Goal: Task Accomplishment & Management: Manage account settings

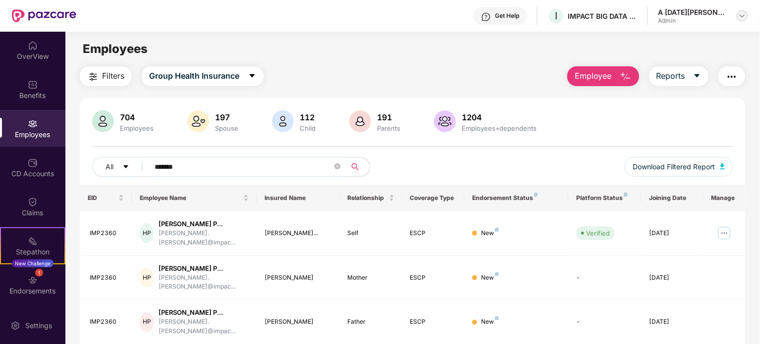
click at [740, 13] on img at bounding box center [742, 16] width 8 height 8
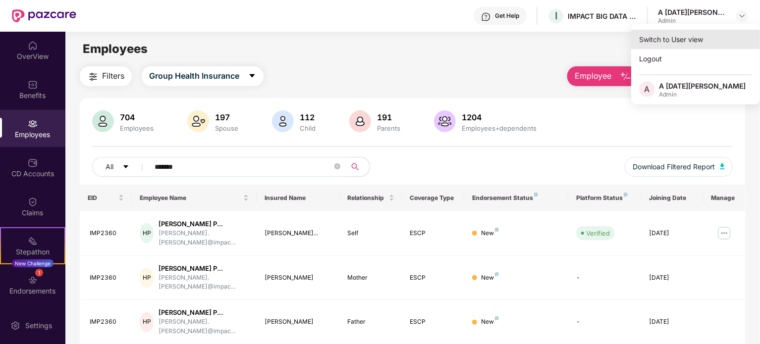
click at [669, 38] on div "Switch to User view" at bounding box center [695, 39] width 129 height 19
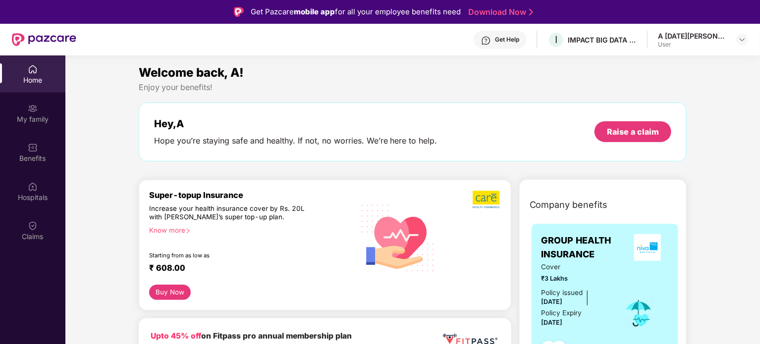
click at [721, 39] on div "A [DATE][PERSON_NAME]" at bounding box center [692, 35] width 69 height 9
click at [738, 38] on img at bounding box center [742, 40] width 8 height 8
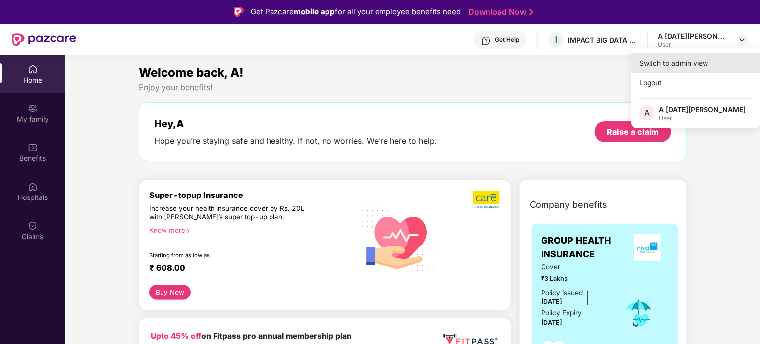
click at [692, 62] on div "Switch to admin view" at bounding box center [695, 63] width 129 height 19
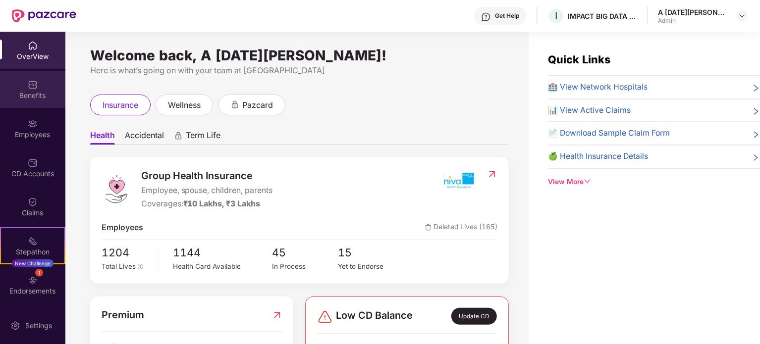
click at [38, 92] on div "Benefits" at bounding box center [32, 96] width 65 height 10
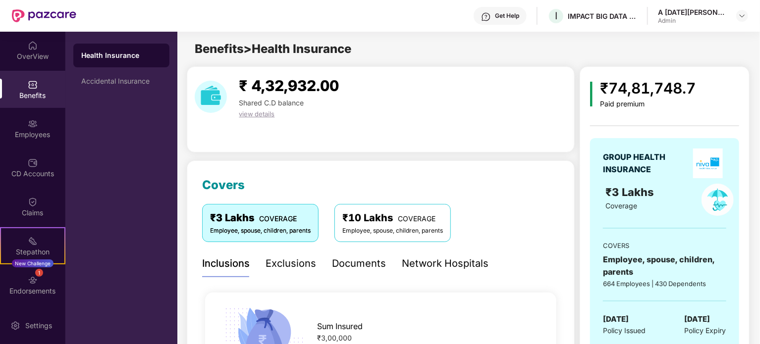
click at [277, 217] on span "COVERAGE" at bounding box center [278, 218] width 38 height 8
click at [296, 224] on div "₹3 Lakhs COVERAGE" at bounding box center [260, 218] width 101 height 15
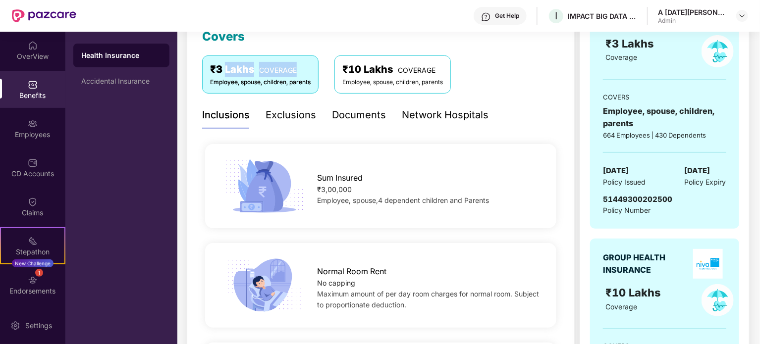
scroll to position [99, 0]
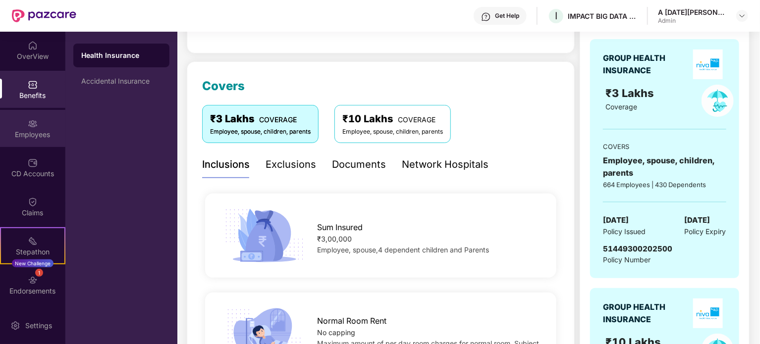
click at [36, 133] on div "Employees" at bounding box center [32, 135] width 65 height 10
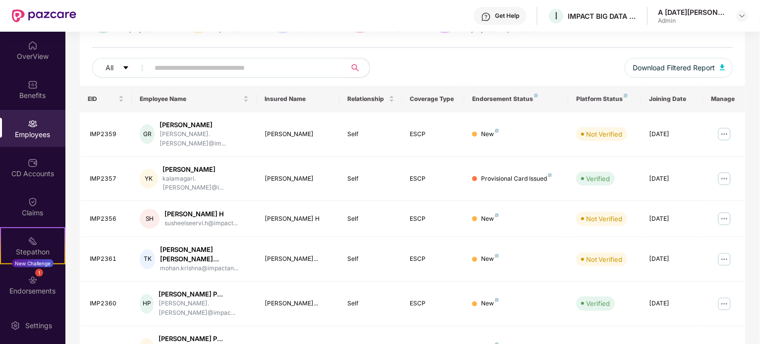
scroll to position [0, 0]
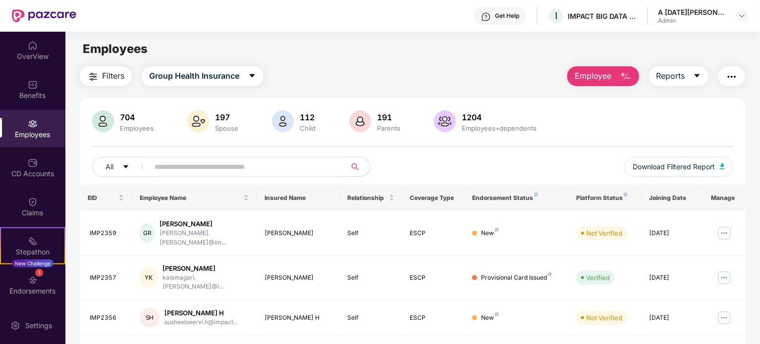
click at [105, 78] on span "Filters" at bounding box center [113, 76] width 22 height 12
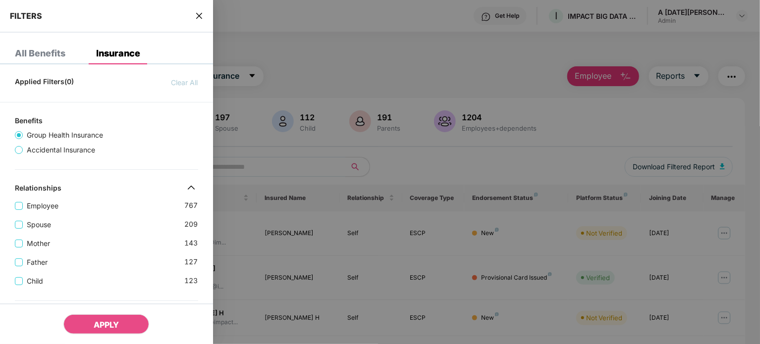
click at [192, 15] on div "FILTERS" at bounding box center [106, 16] width 213 height 33
click at [196, 13] on icon "close" at bounding box center [199, 16] width 6 height 6
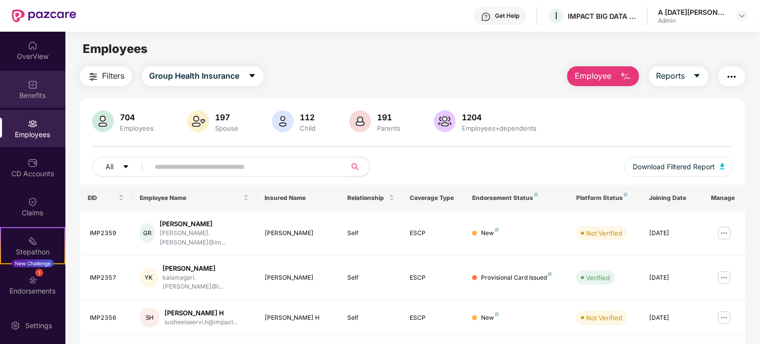
click at [29, 91] on div "Benefits" at bounding box center [32, 96] width 65 height 10
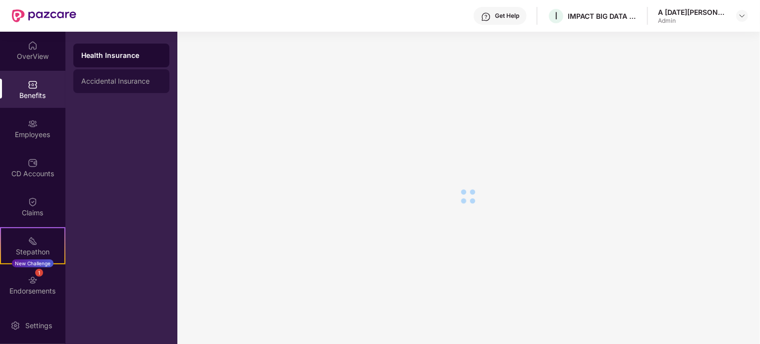
click at [127, 75] on div "Accidental Insurance" at bounding box center [121, 81] width 96 height 24
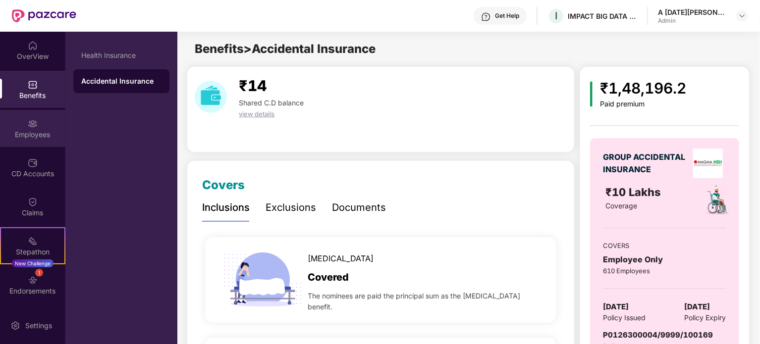
click at [24, 125] on div "Employees" at bounding box center [32, 128] width 65 height 37
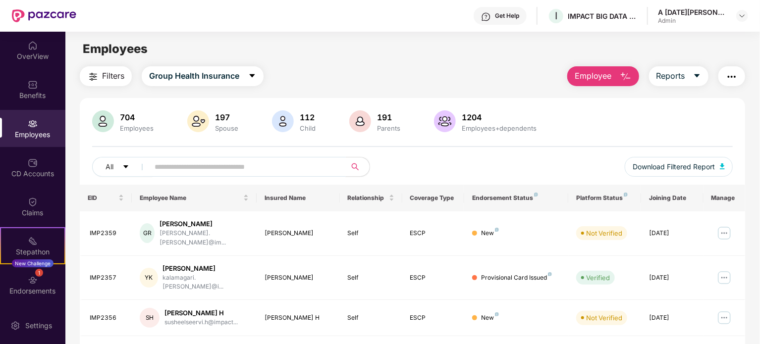
click at [288, 161] on input "text" at bounding box center [244, 167] width 178 height 15
click at [625, 76] on img "button" at bounding box center [626, 77] width 12 height 12
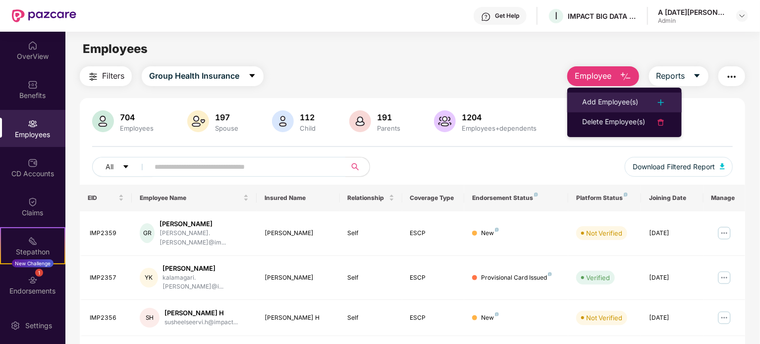
click at [605, 101] on div "Add Employee(s)" at bounding box center [610, 103] width 56 height 12
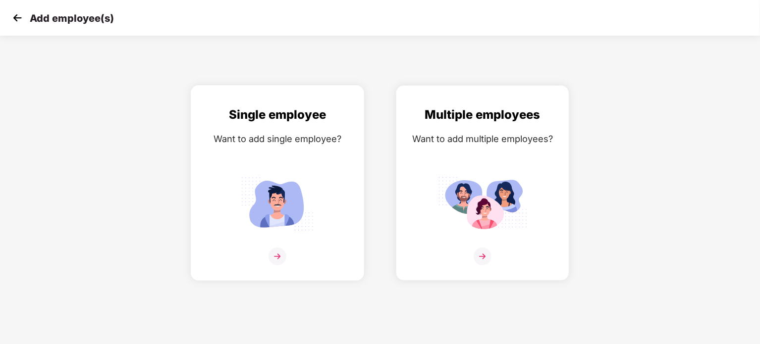
click at [299, 157] on div "Single employee Want to add single employee?" at bounding box center [277, 192] width 153 height 172
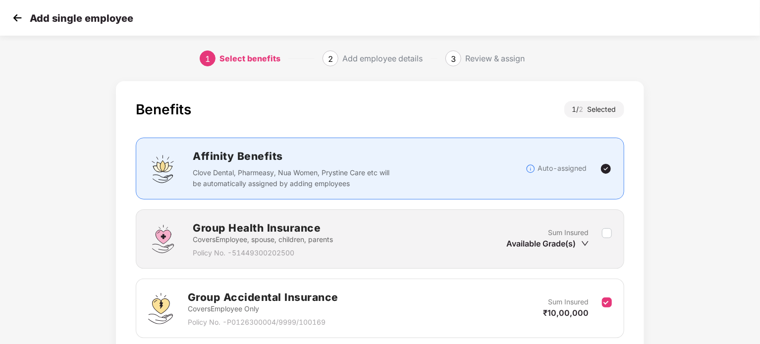
scroll to position [79, 0]
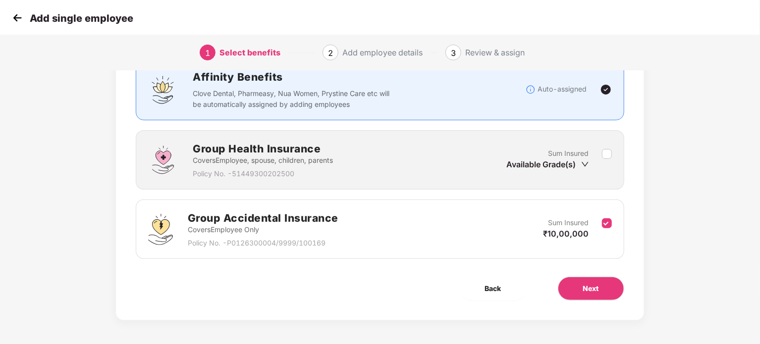
click at [582, 162] on icon "down" at bounding box center [585, 164] width 7 height 4
click at [583, 164] on icon "down" at bounding box center [585, 165] width 8 height 8
click at [614, 151] on div "Group Health Insurance Covers Employee, spouse, children, parents Policy No. - …" at bounding box center [380, 159] width 488 height 59
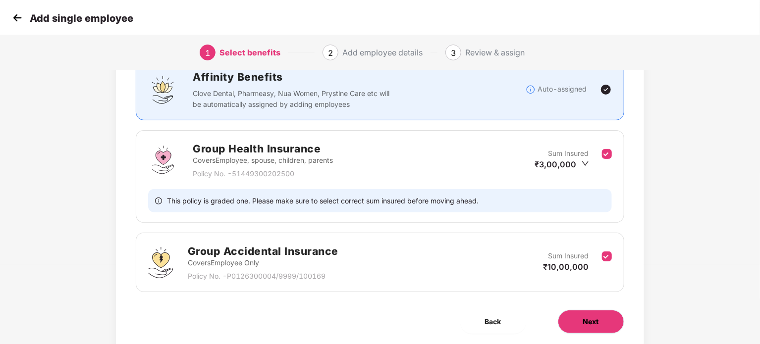
click at [582, 317] on button "Next" at bounding box center [591, 322] width 66 height 24
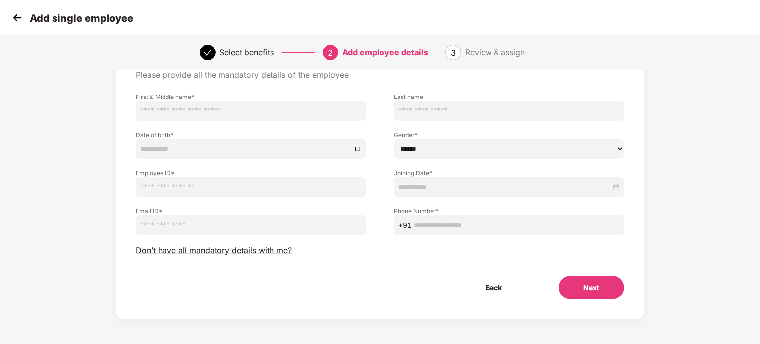
scroll to position [0, 0]
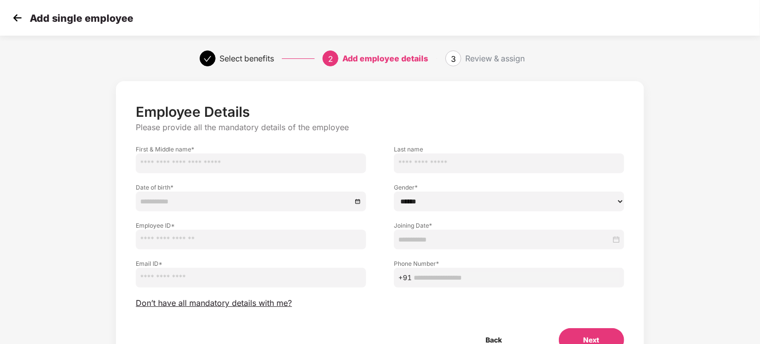
click at [19, 17] on img at bounding box center [17, 17] width 15 height 15
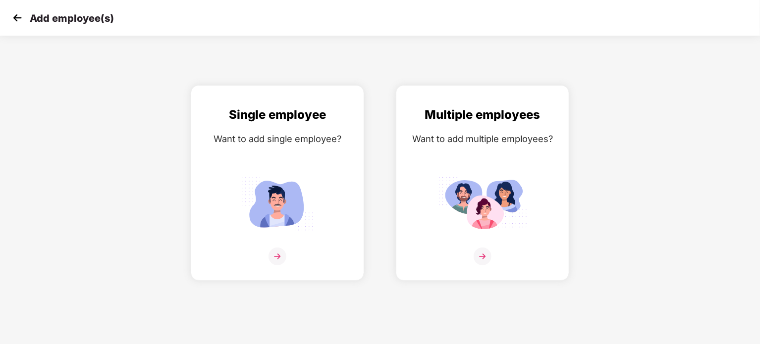
click at [19, 17] on img at bounding box center [17, 17] width 15 height 15
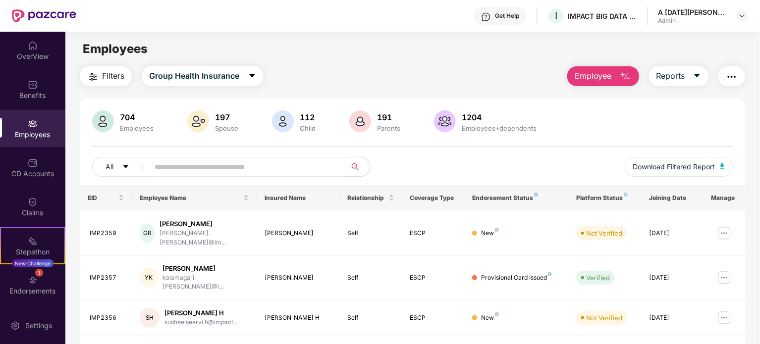
click at [600, 77] on span "Employee" at bounding box center [593, 76] width 37 height 12
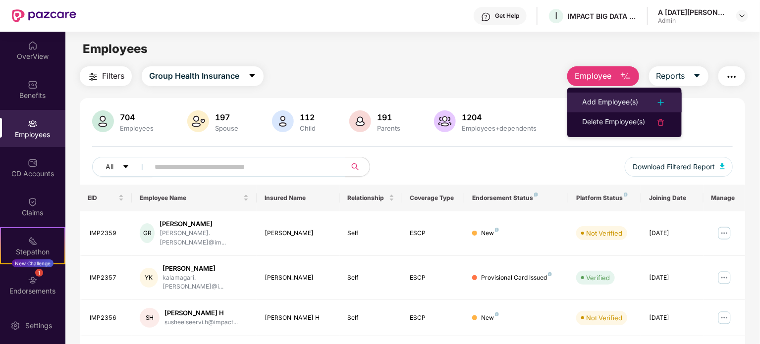
click at [605, 103] on div "Add Employee(s)" at bounding box center [610, 103] width 56 height 12
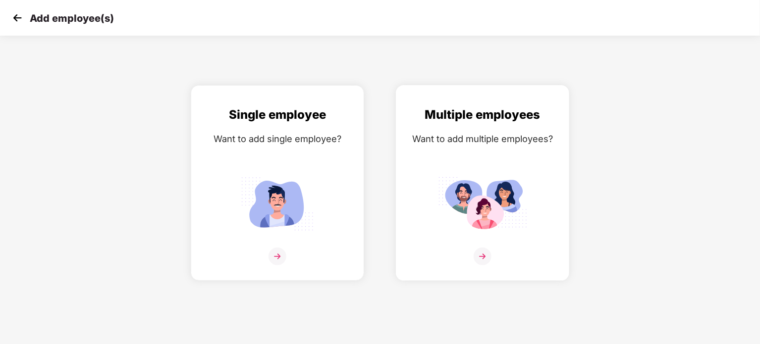
click at [464, 138] on div "Want to add multiple employees?" at bounding box center [482, 139] width 153 height 14
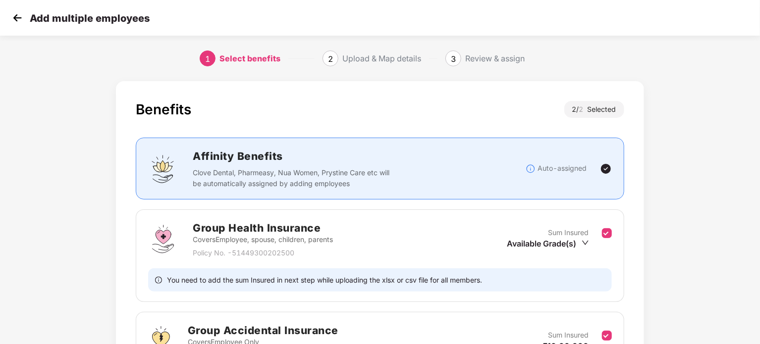
scroll to position [113, 0]
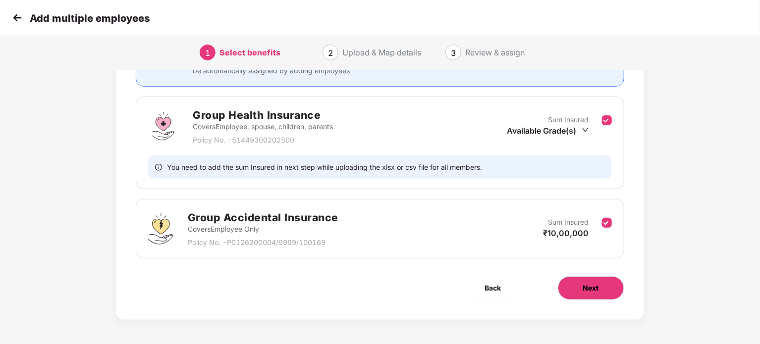
click at [581, 283] on button "Next" at bounding box center [591, 288] width 66 height 24
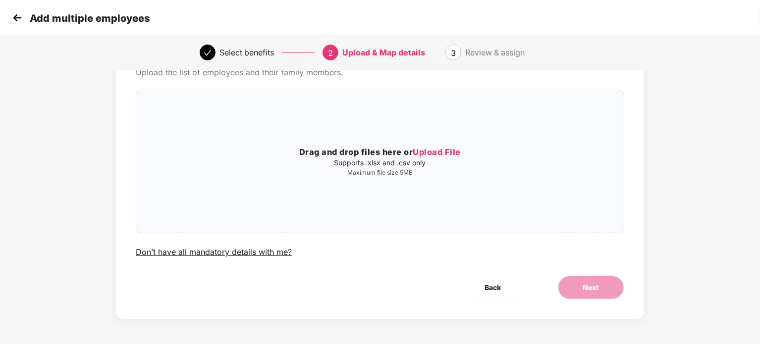
scroll to position [0, 0]
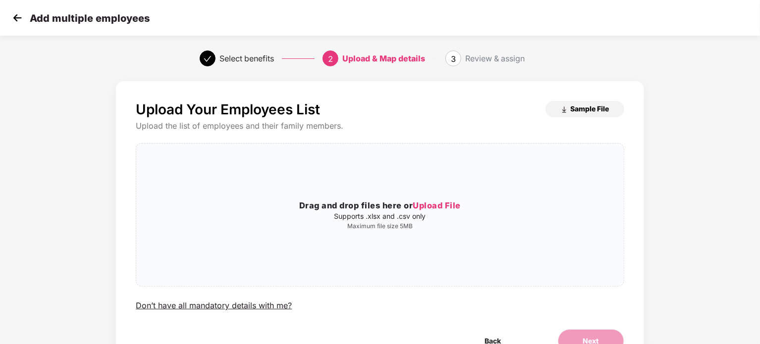
click at [579, 111] on span "Sample File" at bounding box center [590, 108] width 39 height 9
click at [420, 208] on span "Upload File" at bounding box center [437, 206] width 48 height 10
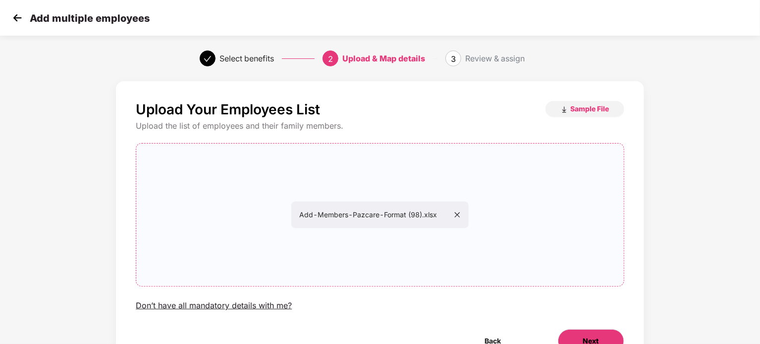
click at [576, 332] on button "Next" at bounding box center [591, 341] width 66 height 24
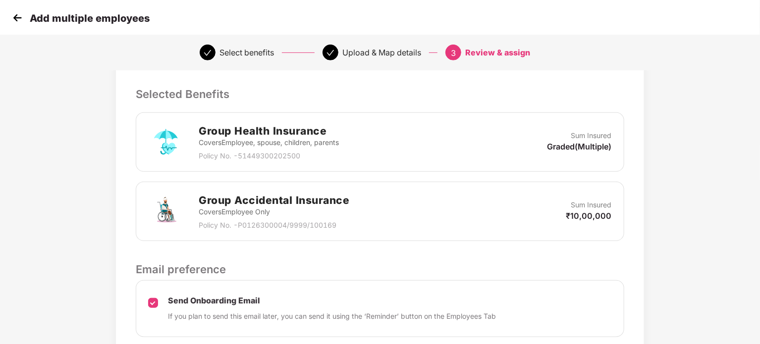
scroll to position [276, 0]
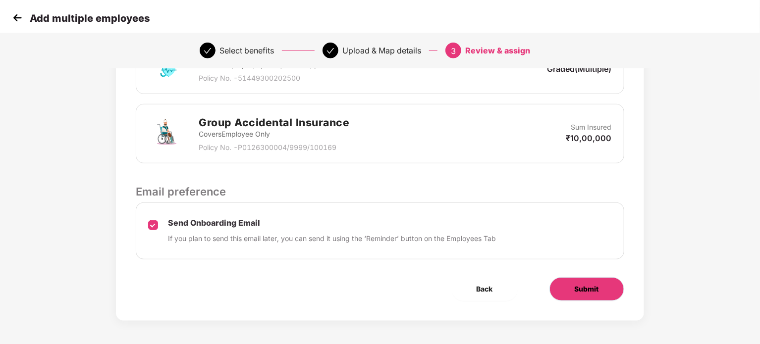
click at [593, 281] on button "Submit" at bounding box center [586, 289] width 75 height 24
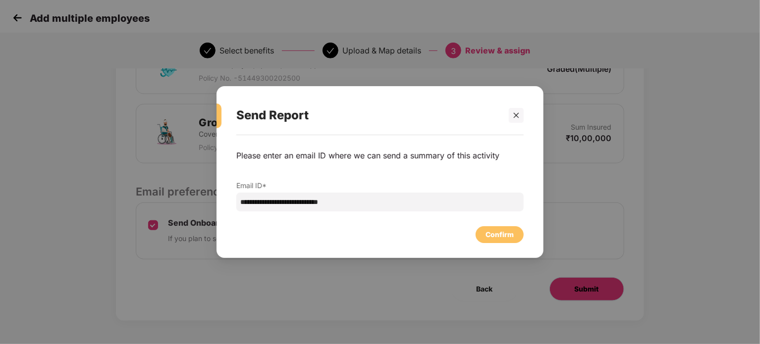
scroll to position [0, 0]
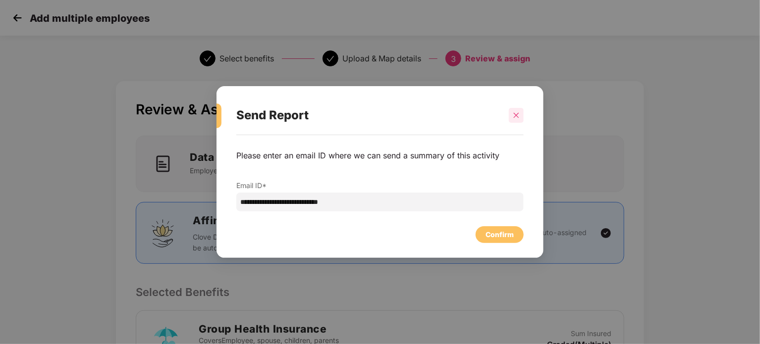
click at [517, 114] on icon "close" at bounding box center [516, 114] width 5 height 5
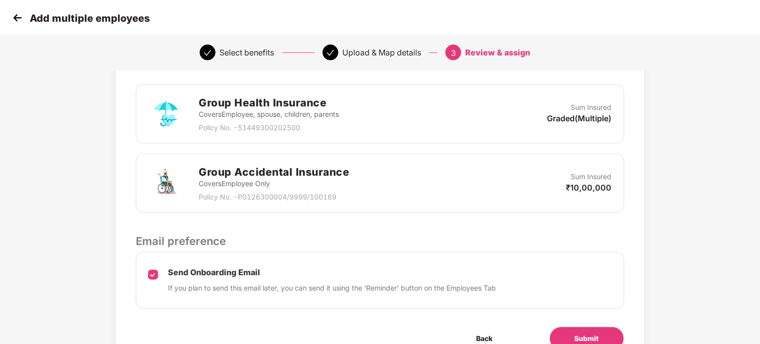
scroll to position [276, 0]
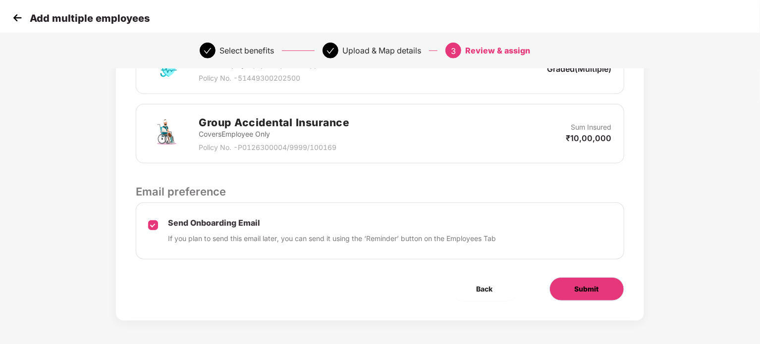
click at [595, 289] on span "Submit" at bounding box center [587, 289] width 24 height 11
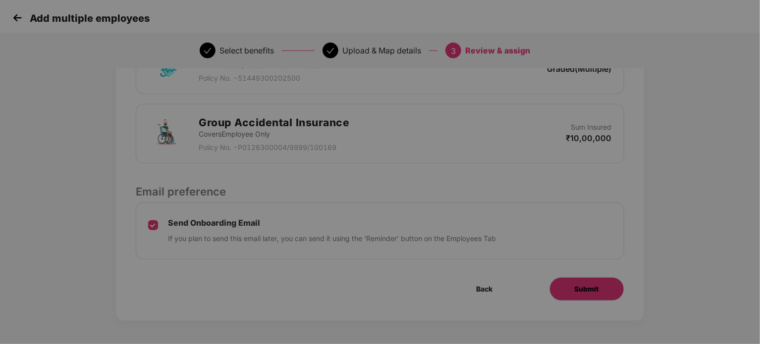
scroll to position [0, 0]
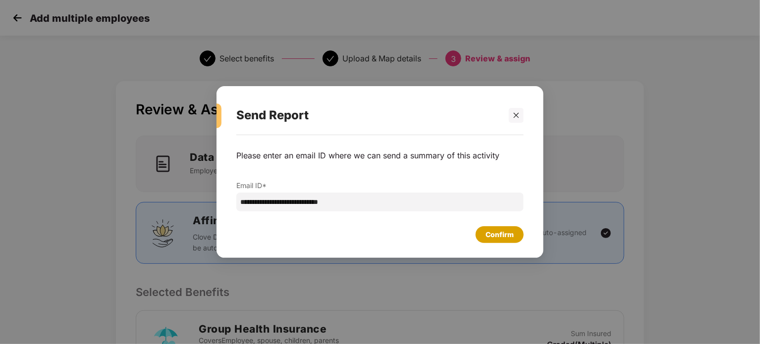
click at [499, 232] on div "Confirm" at bounding box center [499, 234] width 28 height 11
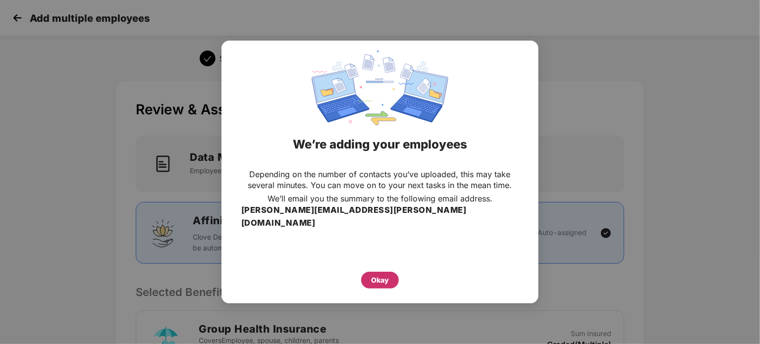
click at [389, 272] on div "Okay" at bounding box center [380, 280] width 38 height 17
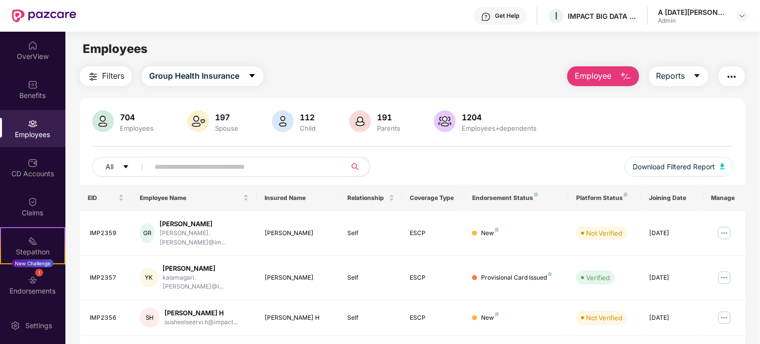
click at [210, 162] on input "text" at bounding box center [244, 167] width 178 height 15
paste input "**********"
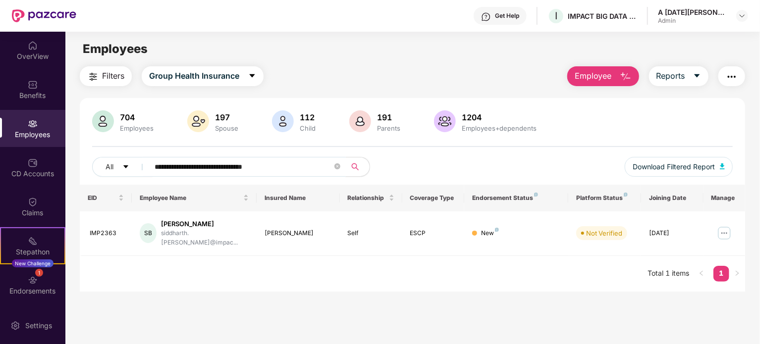
click at [317, 168] on input "**********" at bounding box center [244, 167] width 178 height 15
paste input "text"
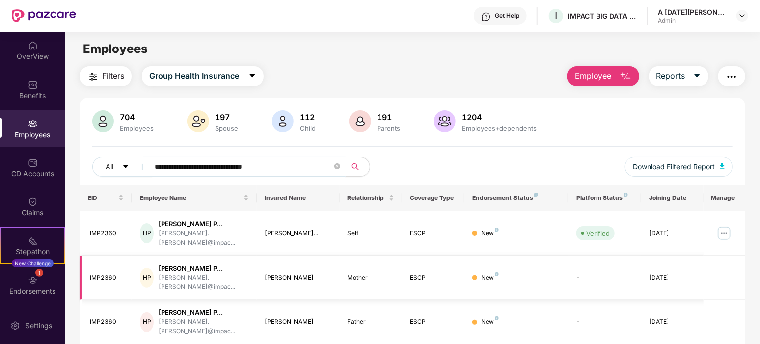
scroll to position [32, 0]
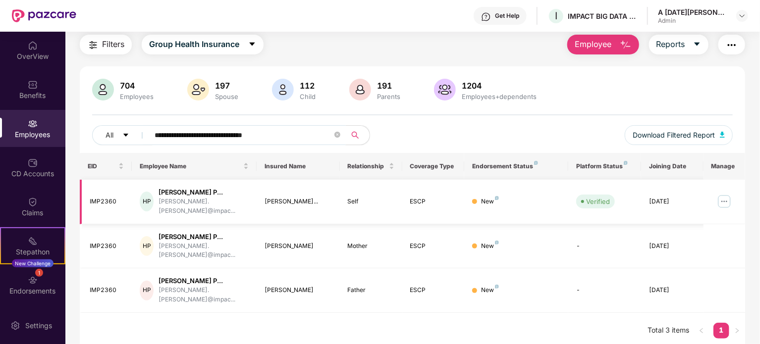
type input "**********"
click at [728, 194] on img at bounding box center [724, 202] width 16 height 16
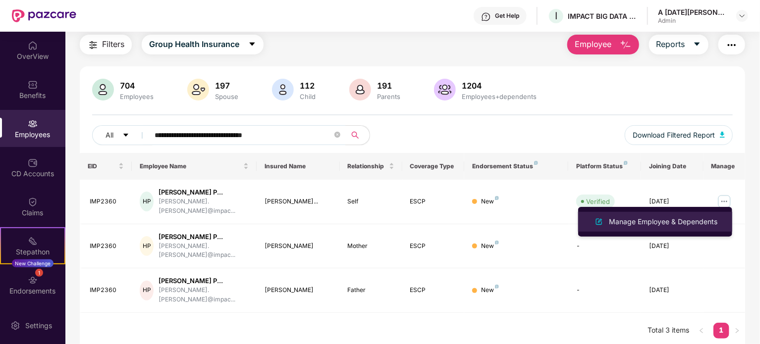
click at [674, 222] on div "Manage Employee & Dependents" at bounding box center [663, 221] width 112 height 11
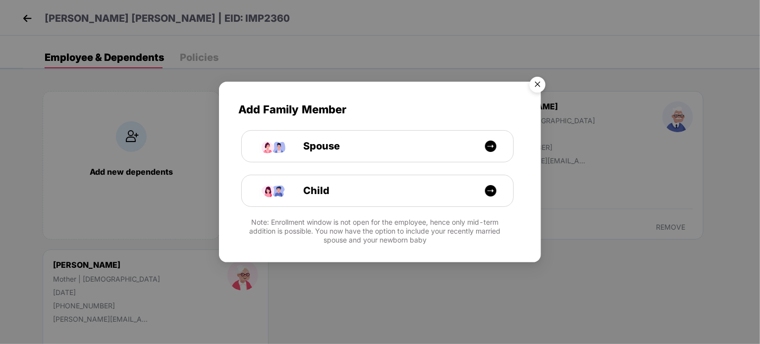
click at [544, 83] on img "Close" at bounding box center [538, 86] width 28 height 28
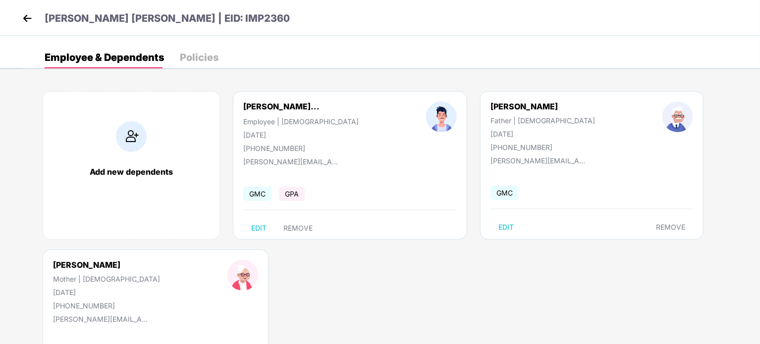
click at [205, 53] on div "Policies" at bounding box center [199, 58] width 39 height 10
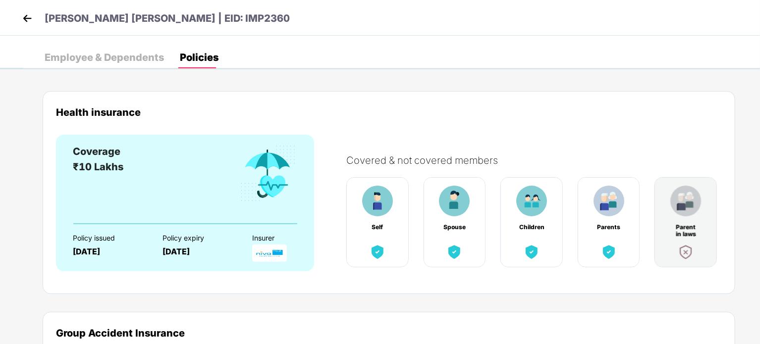
click at [27, 17] on img at bounding box center [27, 18] width 15 height 15
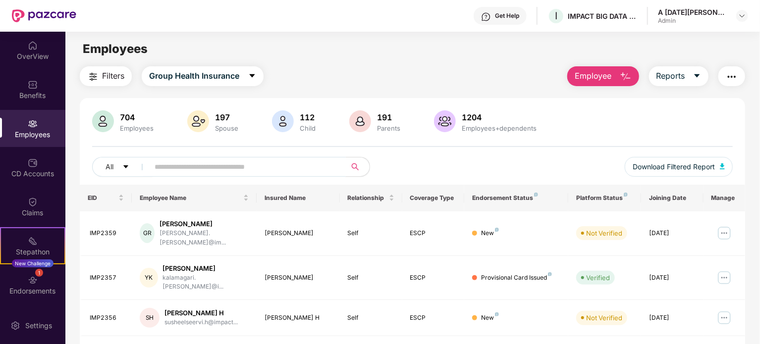
click at [297, 162] on input "text" at bounding box center [244, 167] width 178 height 15
paste input "**********"
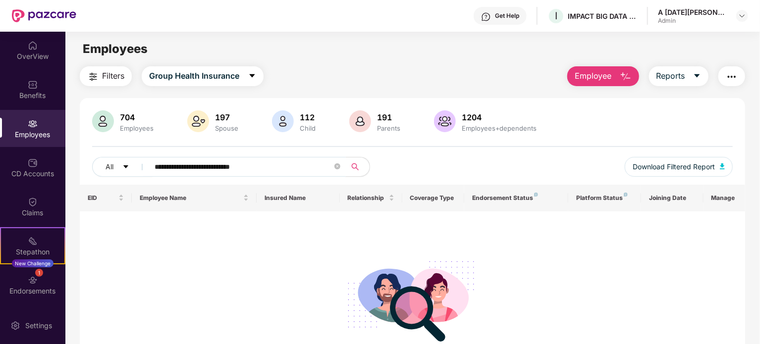
click at [283, 166] on input "**********" at bounding box center [244, 167] width 178 height 15
paste input "*"
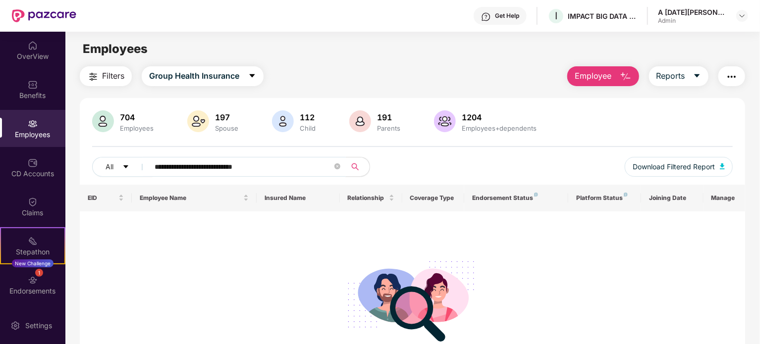
type input "**********"
click at [41, 137] on div "Employees" at bounding box center [32, 135] width 65 height 10
click at [336, 165] on icon "close-circle" at bounding box center [337, 166] width 6 height 6
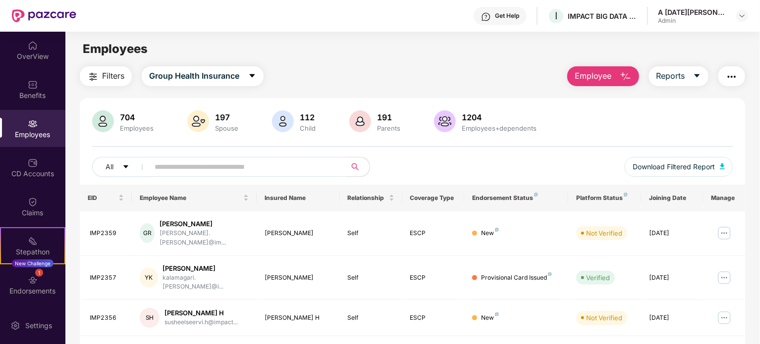
click at [612, 78] on button "Employee" at bounding box center [603, 76] width 72 height 20
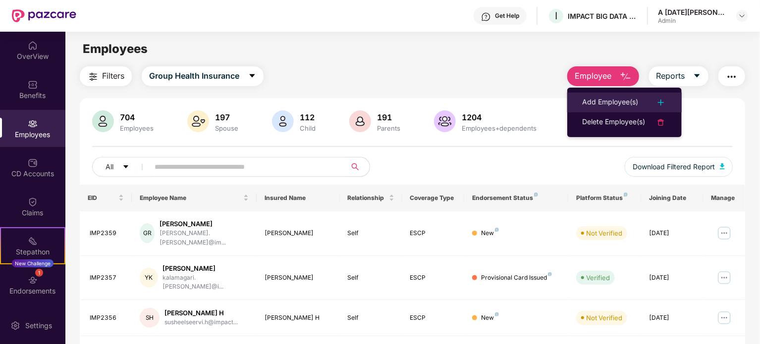
click at [616, 99] on div "Add Employee(s)" at bounding box center [610, 103] width 56 height 12
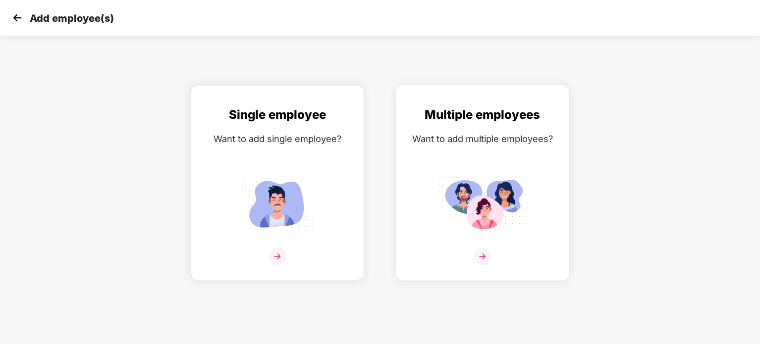
click at [489, 176] on img at bounding box center [482, 204] width 89 height 62
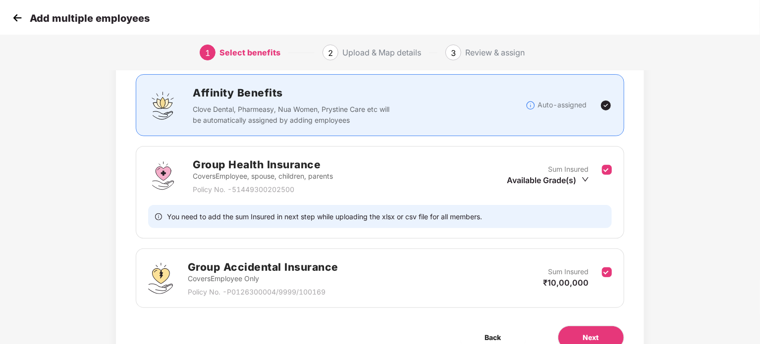
scroll to position [113, 0]
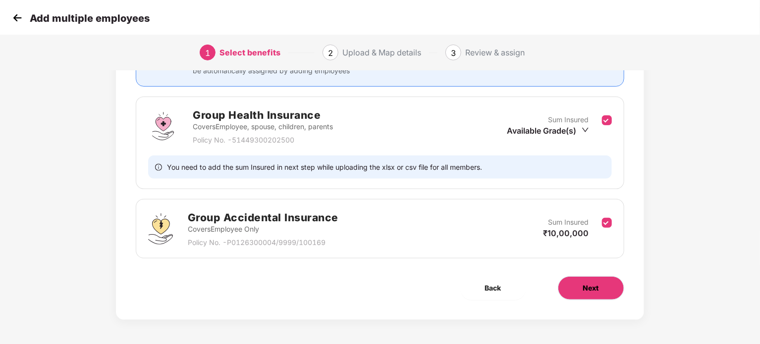
click at [594, 291] on span "Next" at bounding box center [591, 288] width 16 height 11
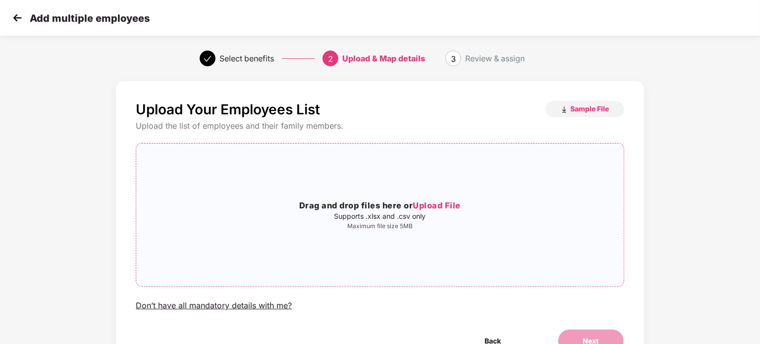
scroll to position [54, 0]
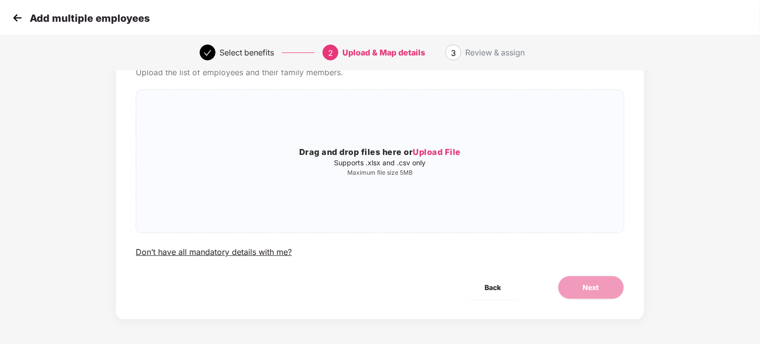
click at [14, 16] on img at bounding box center [17, 17] width 15 height 15
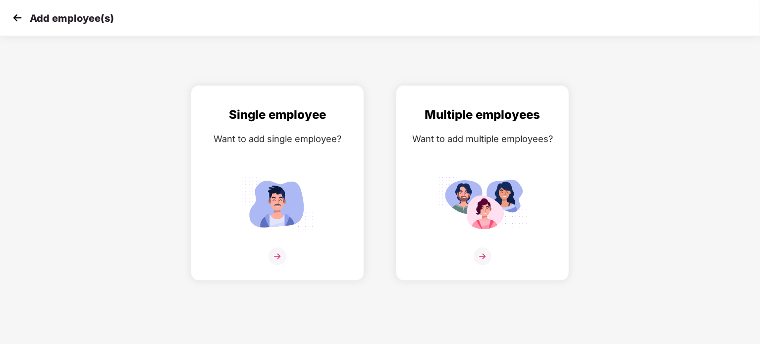
click at [14, 16] on img at bounding box center [17, 17] width 15 height 15
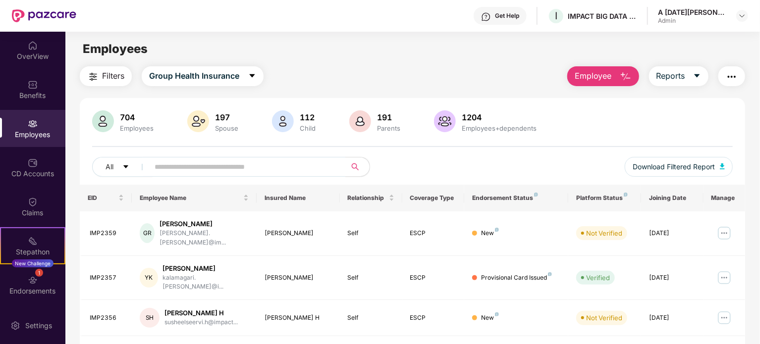
click at [30, 136] on div "Employees" at bounding box center [32, 135] width 65 height 10
click at [574, 77] on button "Employee" at bounding box center [603, 76] width 72 height 20
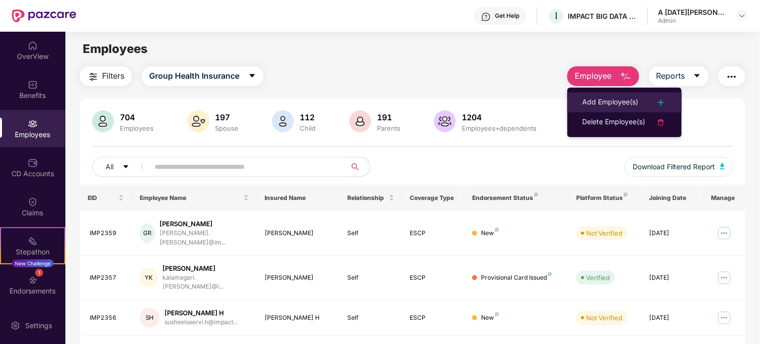
click at [602, 99] on div "Add Employee(s)" at bounding box center [610, 103] width 56 height 12
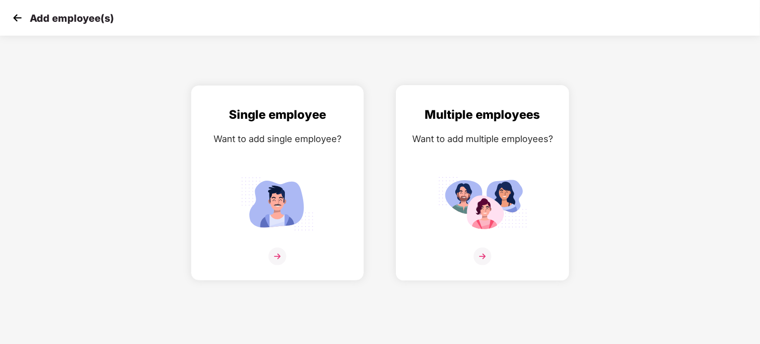
click at [505, 157] on div "Multiple employees Want to add multiple employees?" at bounding box center [482, 192] width 153 height 172
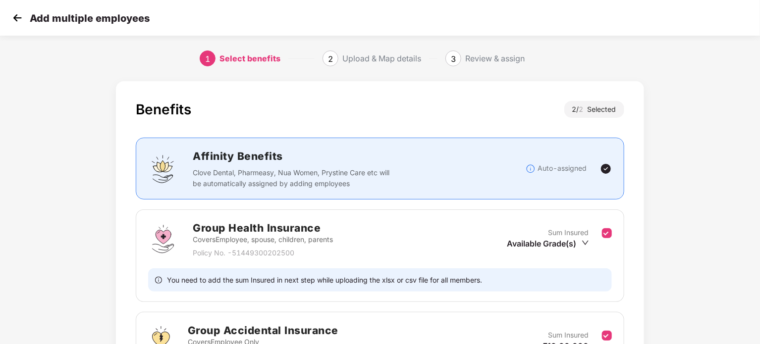
click at [20, 20] on img at bounding box center [17, 17] width 15 height 15
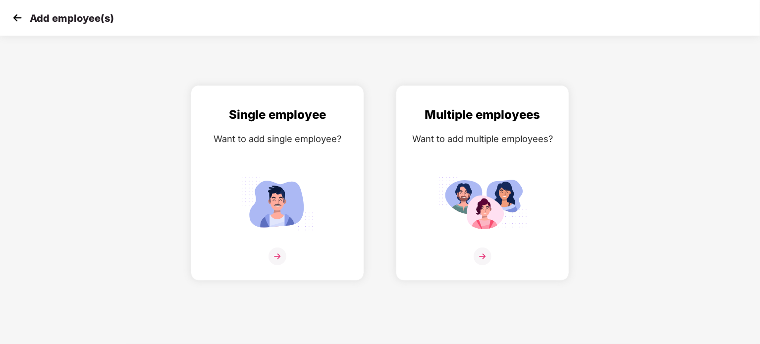
click at [10, 15] on img at bounding box center [17, 17] width 15 height 15
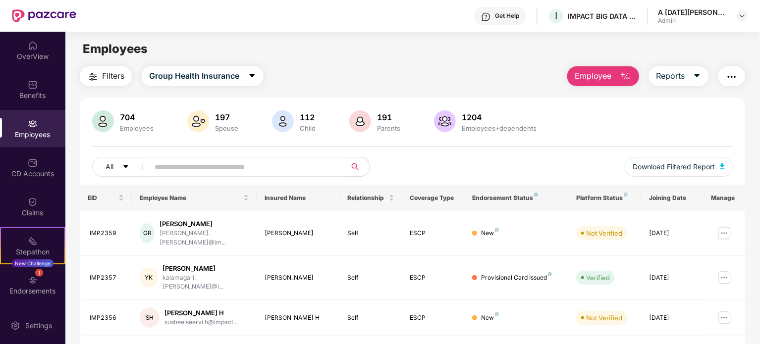
click at [594, 72] on span "Employee" at bounding box center [593, 76] width 37 height 12
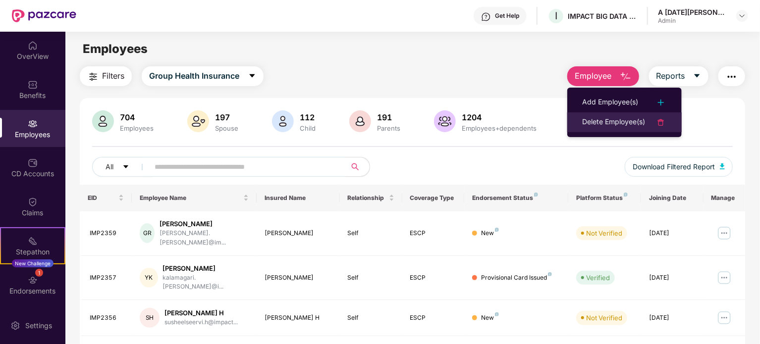
click at [622, 118] on div "Delete Employee(s)" at bounding box center [613, 122] width 63 height 12
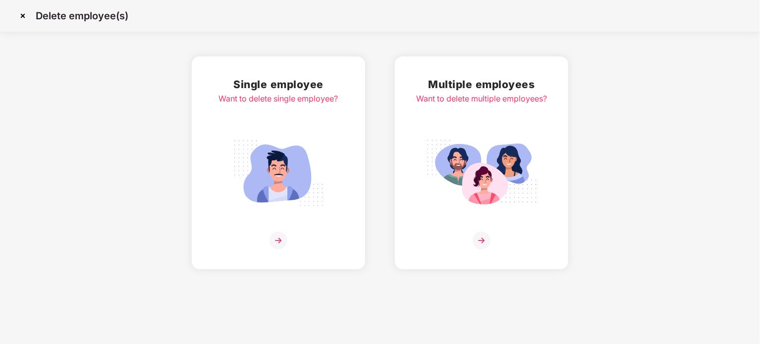
click at [20, 15] on img at bounding box center [23, 16] width 16 height 16
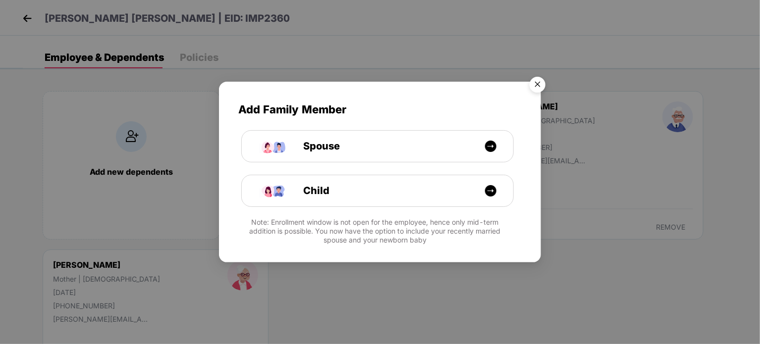
click at [539, 84] on img "Close" at bounding box center [538, 86] width 28 height 28
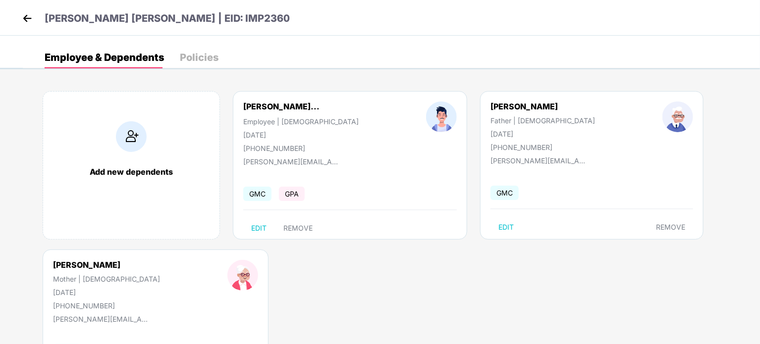
click at [27, 13] on img at bounding box center [27, 18] width 15 height 15
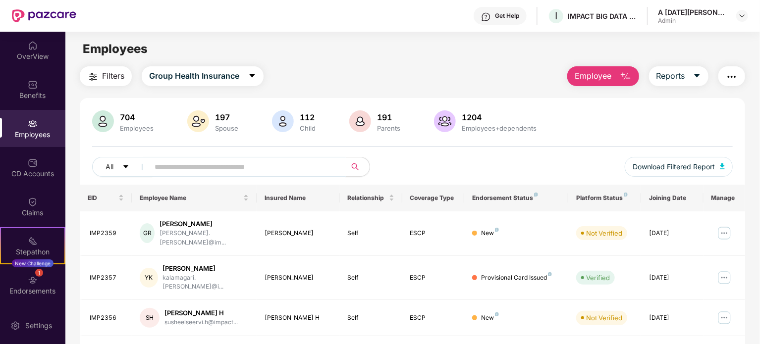
click at [224, 167] on input "text" at bounding box center [244, 167] width 178 height 15
paste input "*******"
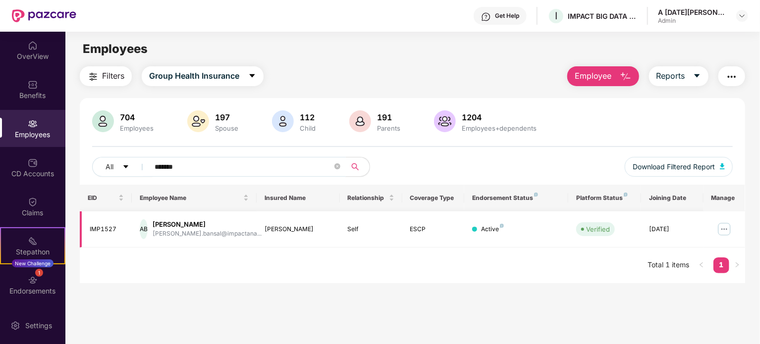
type input "*******"
click at [723, 230] on img at bounding box center [724, 229] width 16 height 16
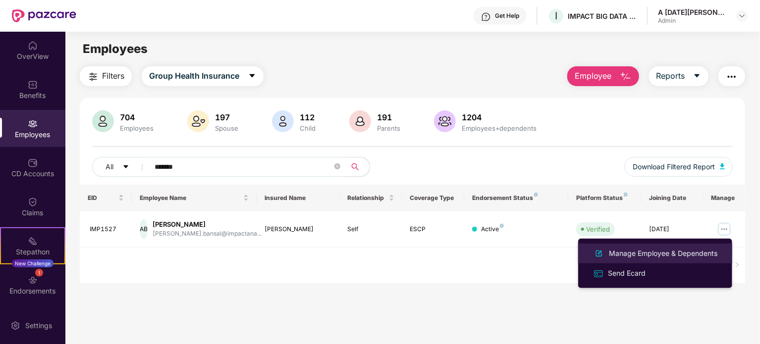
click at [668, 251] on div "Manage Employee & Dependents" at bounding box center [663, 253] width 112 height 11
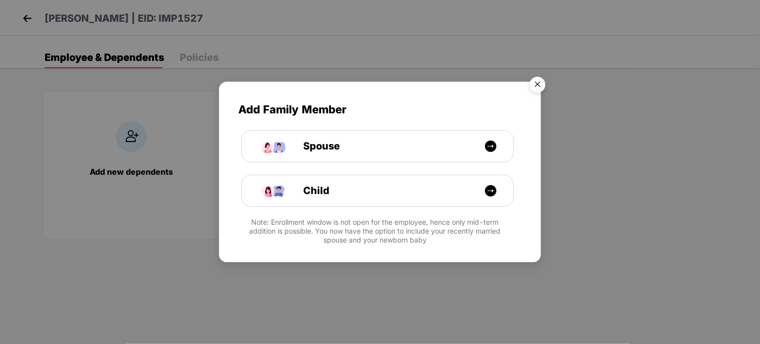
click at [537, 87] on img "Close" at bounding box center [538, 86] width 28 height 28
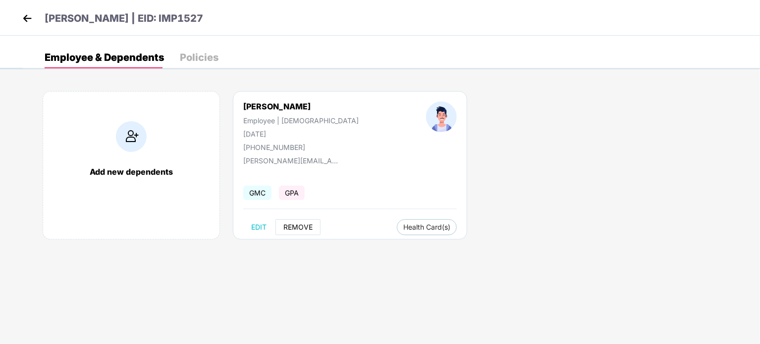
click at [296, 226] on span "REMOVE" at bounding box center [297, 227] width 29 height 8
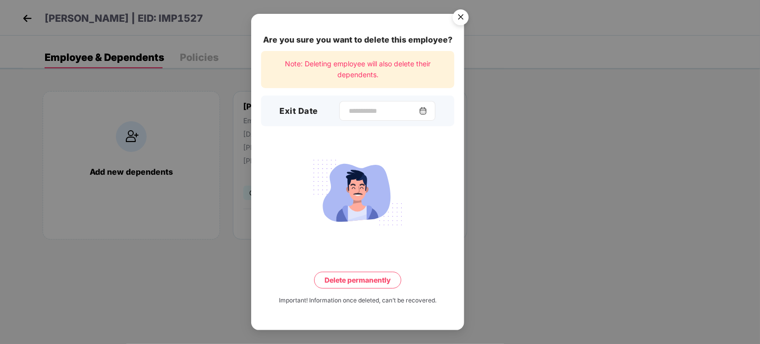
click at [427, 109] on img at bounding box center [423, 111] width 8 height 8
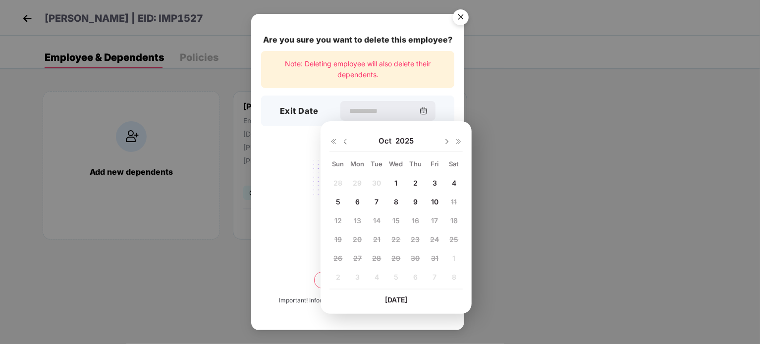
click at [343, 140] on img at bounding box center [345, 142] width 8 height 8
click at [379, 255] on span "30" at bounding box center [377, 258] width 9 height 8
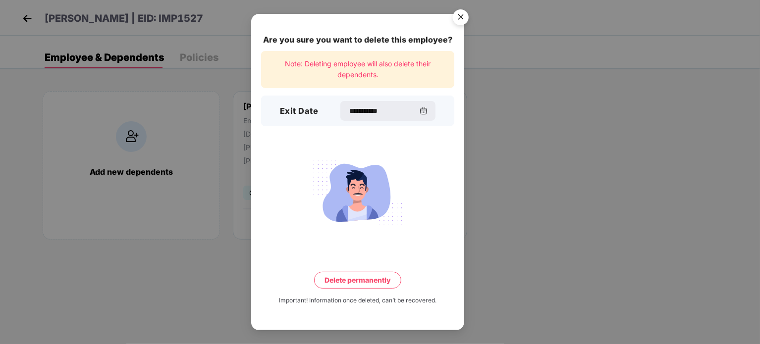
type input "**********"
click at [427, 109] on img at bounding box center [423, 111] width 8 height 8
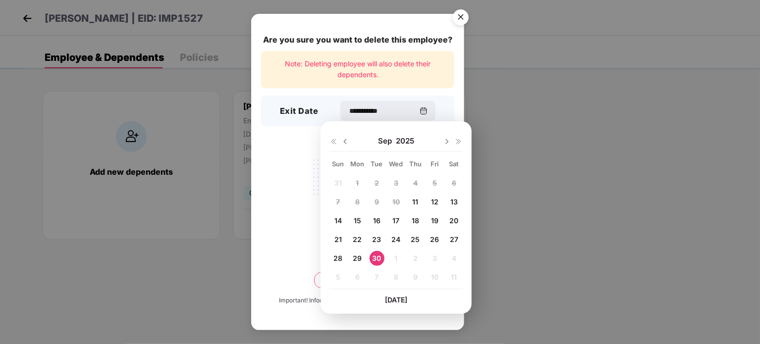
click at [446, 140] on img at bounding box center [447, 142] width 8 height 8
drag, startPoint x: 453, startPoint y: 201, endPoint x: 438, endPoint y: 202, distance: 14.4
click at [453, 201] on div "28 29 30 1 2 3 4 5 6 7 8 9 10 11 12 13 14 15 16 17 18 19 20 21 22 23 24 25 26 2…" at bounding box center [395, 232] width 133 height 113
drag, startPoint x: 369, startPoint y: 219, endPoint x: 351, endPoint y: 226, distance: 19.6
click at [357, 225] on div "28 29 30 1 2 3 4 5 6 7 8 9 10 11 12 13 14 15 16 17 18 19 20 21 22 23 24 25 26 2…" at bounding box center [395, 232] width 133 height 113
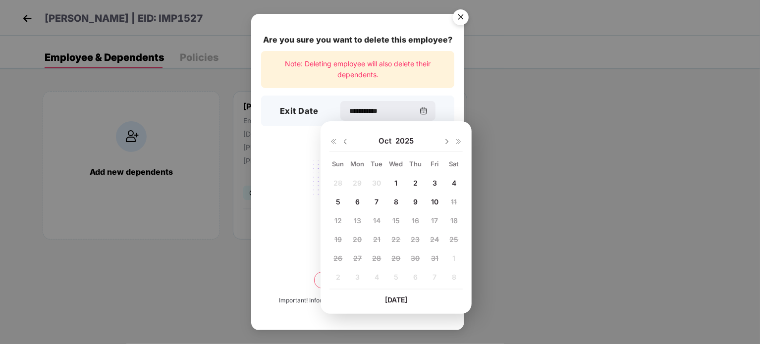
click at [346, 227] on div "28 29 30 1 2 3 4 5 6 7 8 9 10 11 12 13 14 15 16 17 18 19 20 21 22 23 24 25 26 2…" at bounding box center [395, 232] width 133 height 113
click at [346, 142] on img at bounding box center [345, 142] width 8 height 8
click at [378, 261] on span "30" at bounding box center [377, 258] width 9 height 8
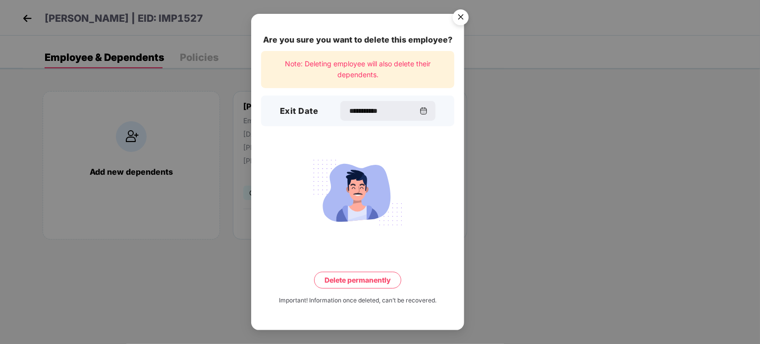
click at [353, 275] on button "Delete permanently" at bounding box center [357, 280] width 87 height 17
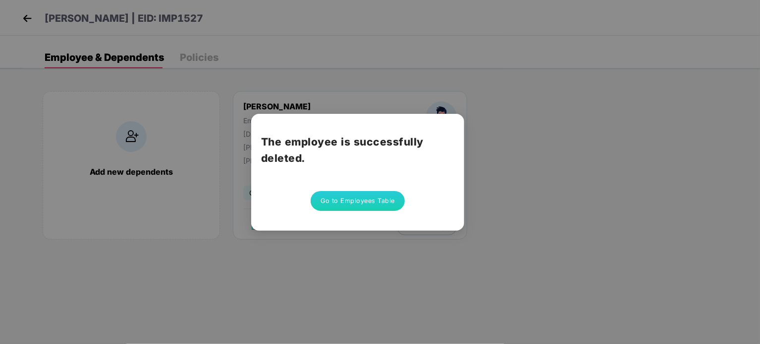
click at [336, 199] on button "Go to Employees Table" at bounding box center [358, 201] width 94 height 20
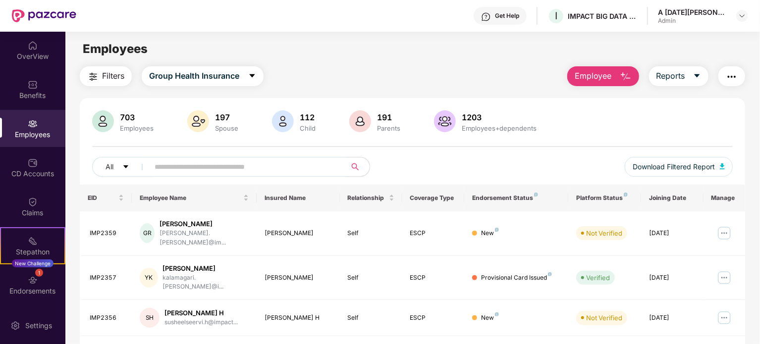
click at [285, 166] on input "text" at bounding box center [244, 167] width 178 height 15
paste input "*******"
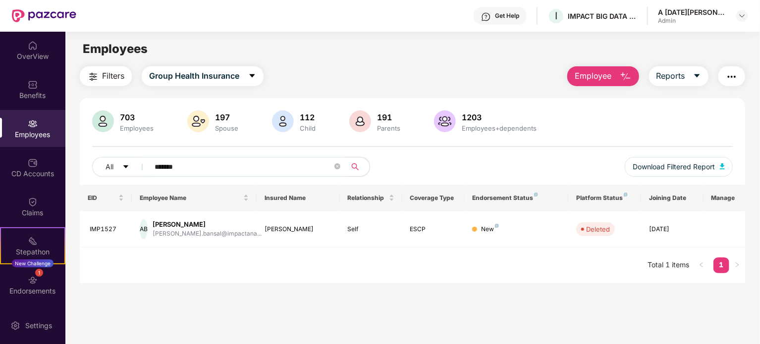
type input "*******"
click at [581, 73] on span "Employee" at bounding box center [593, 76] width 37 height 12
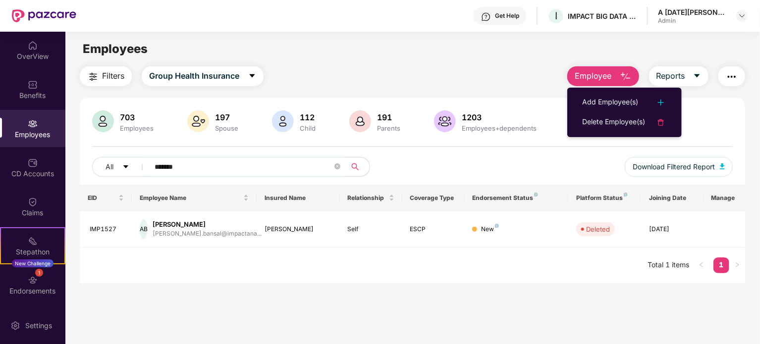
click at [518, 81] on div "Filters Group Health Insurance Employee Reports" at bounding box center [412, 76] width 665 height 20
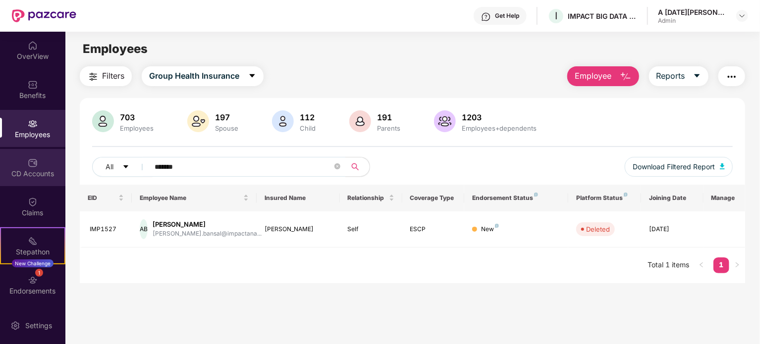
click at [32, 172] on div "CD Accounts" at bounding box center [32, 174] width 65 height 10
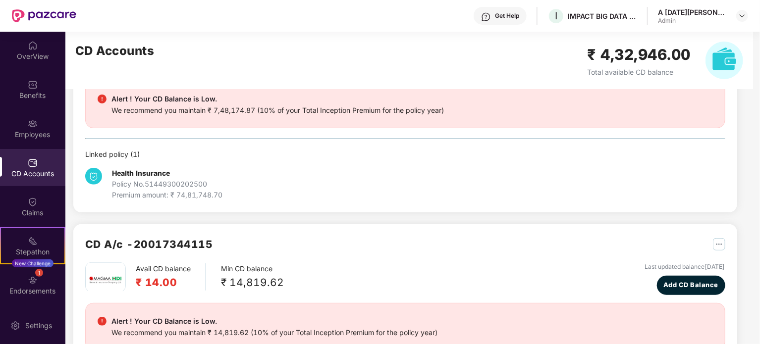
scroll to position [149, 0]
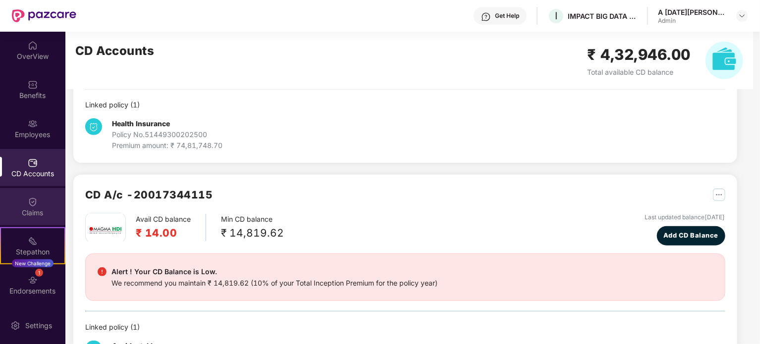
click at [30, 207] on img at bounding box center [33, 202] width 10 height 10
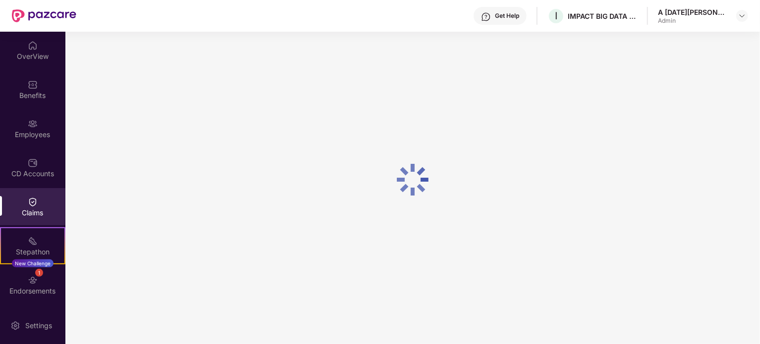
scroll to position [0, 0]
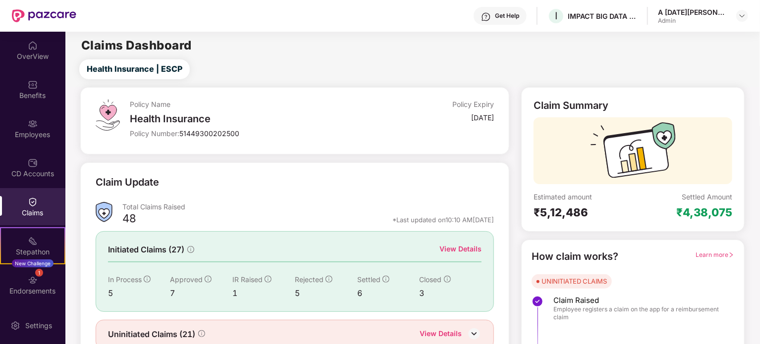
click at [41, 209] on div "Claims" at bounding box center [32, 213] width 65 height 10
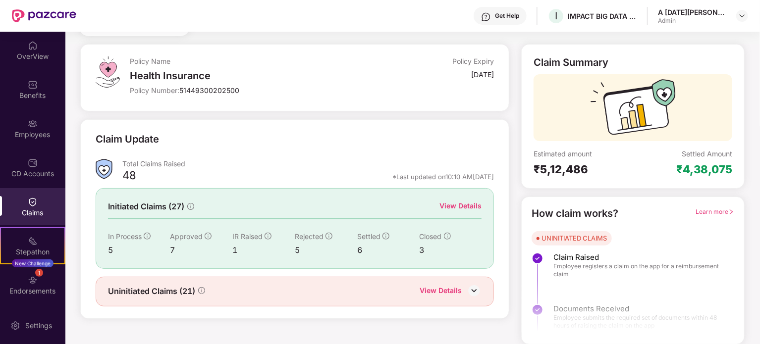
click at [457, 203] on div "View Details" at bounding box center [460, 206] width 42 height 11
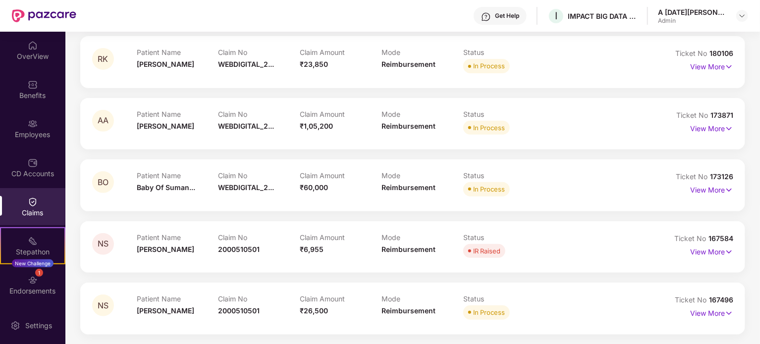
scroll to position [0, 0]
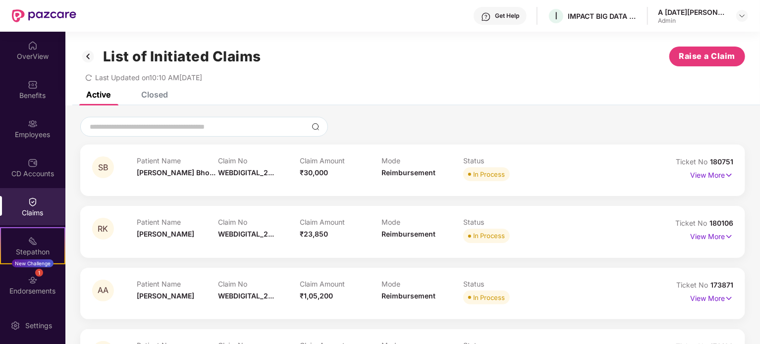
click at [165, 93] on div "Closed" at bounding box center [154, 95] width 27 height 10
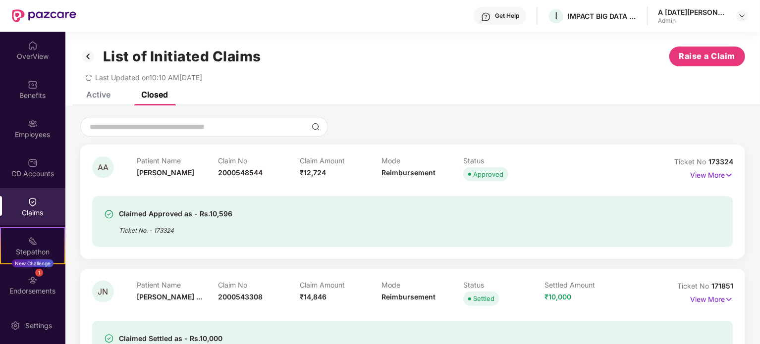
click at [101, 94] on div "Active" at bounding box center [98, 95] width 24 height 10
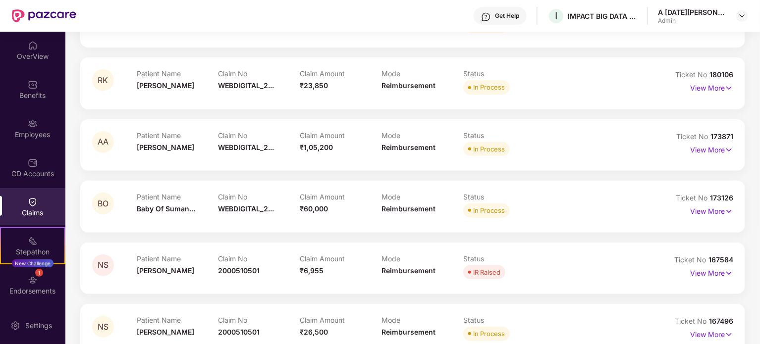
scroll to position [170, 0]
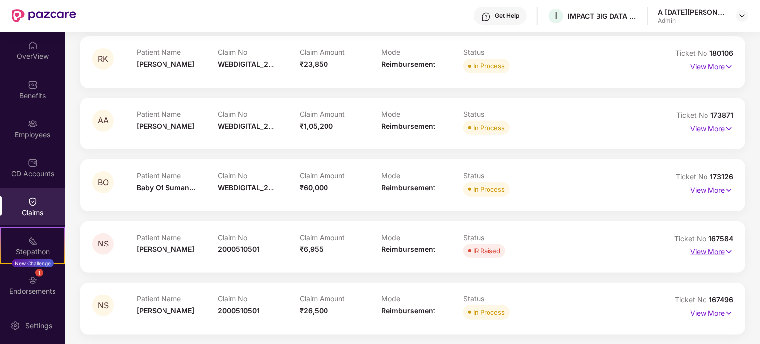
click at [714, 252] on p "View More" at bounding box center [711, 250] width 43 height 13
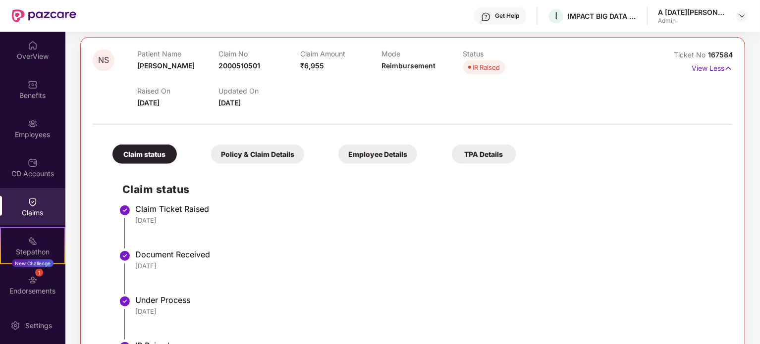
scroll to position [305, 0]
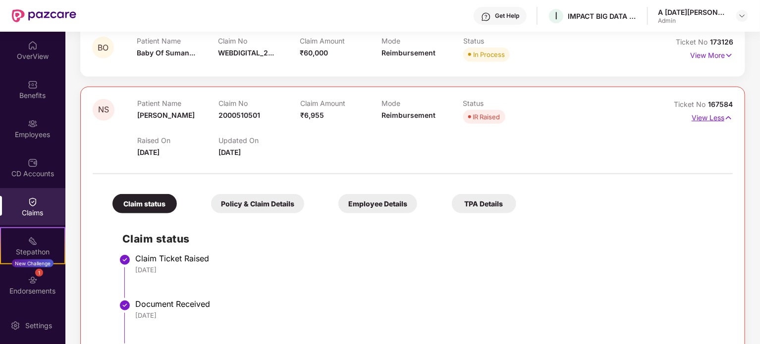
click at [700, 116] on p "View Less" at bounding box center [712, 116] width 41 height 13
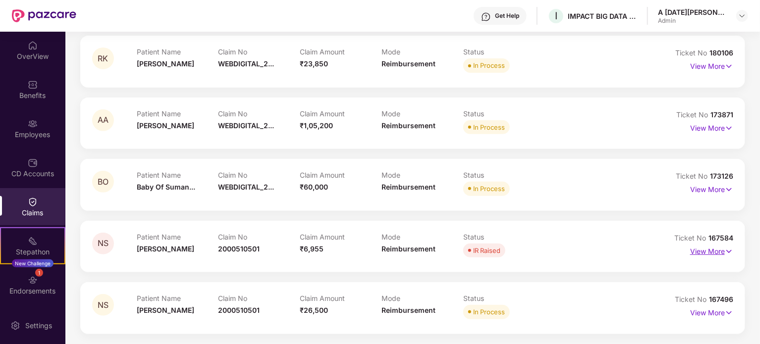
scroll to position [170, 0]
click at [45, 237] on div "Stepathon New Challenge" at bounding box center [32, 245] width 65 height 37
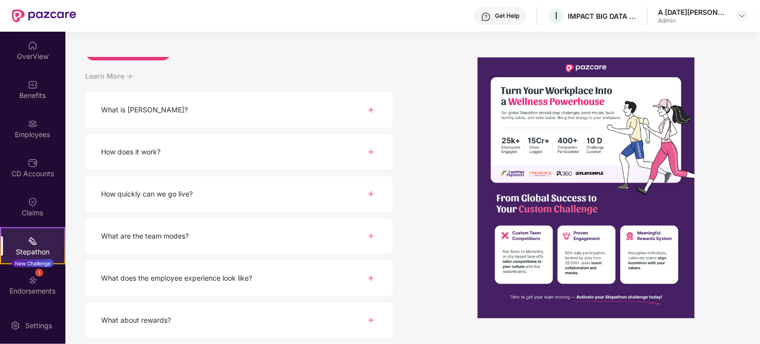
scroll to position [0, 0]
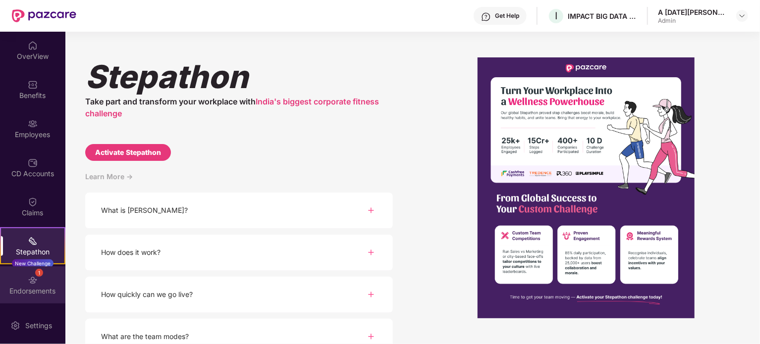
click at [28, 281] on img at bounding box center [33, 280] width 10 height 10
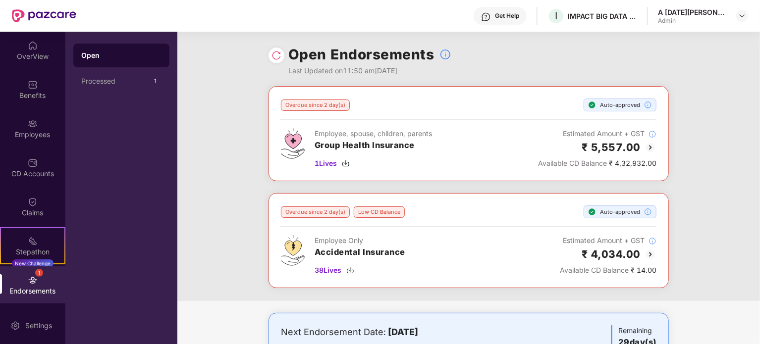
scroll to position [99, 0]
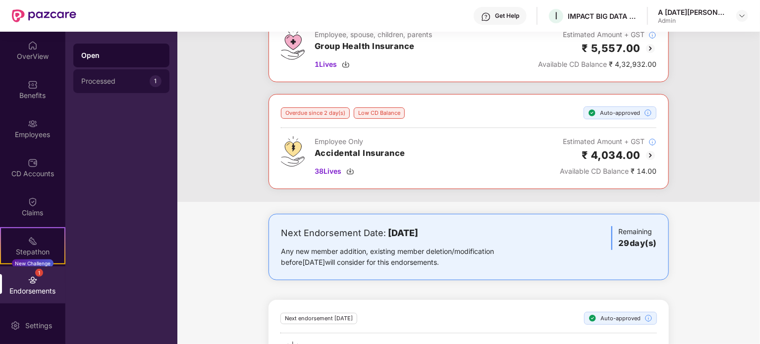
click at [107, 83] on div "Processed" at bounding box center [115, 81] width 68 height 8
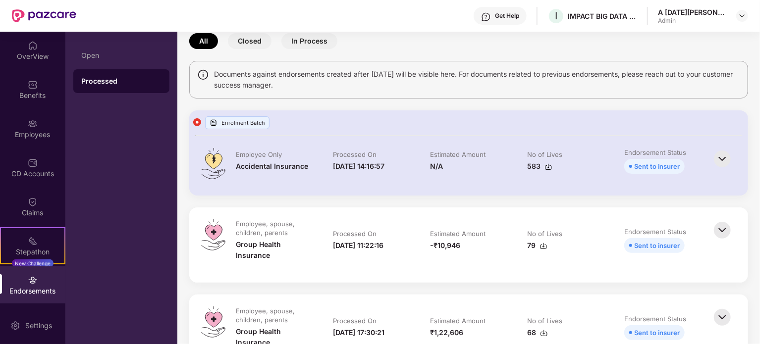
scroll to position [0, 0]
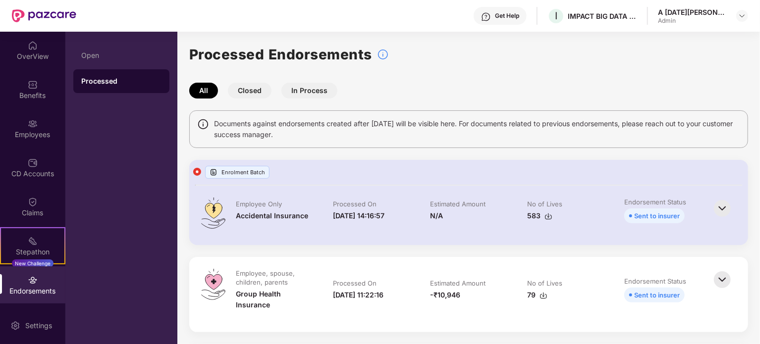
click at [308, 90] on button "In Process" at bounding box center [309, 91] width 56 height 16
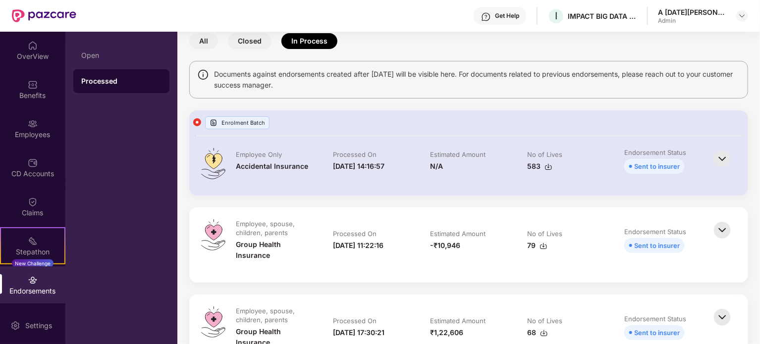
click at [715, 162] on img at bounding box center [722, 159] width 22 height 22
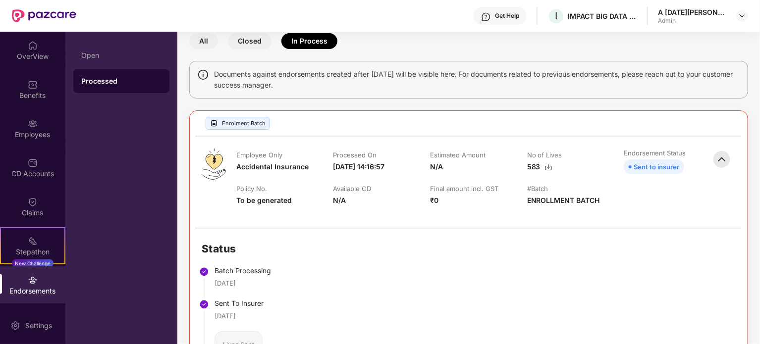
scroll to position [149, 0]
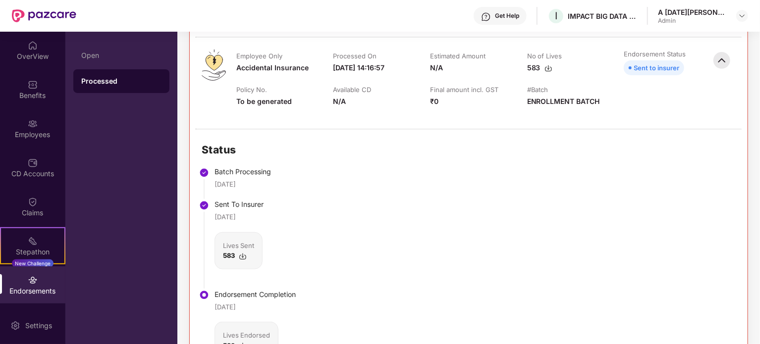
drag, startPoint x: 36, startPoint y: 324, endPoint x: 56, endPoint y: 305, distance: 28.0
click at [36, 325] on div "Settings" at bounding box center [38, 326] width 33 height 10
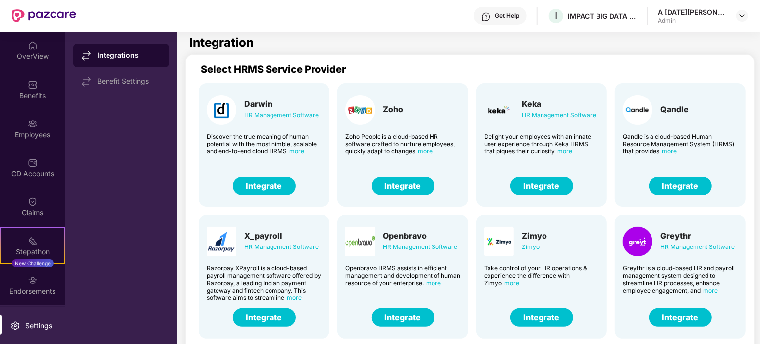
scroll to position [38, 0]
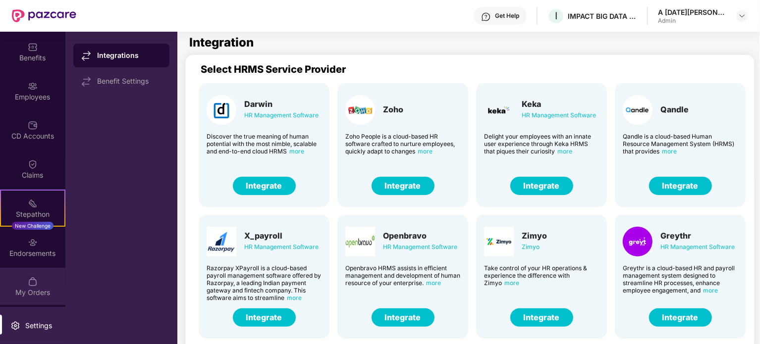
click at [39, 291] on div "My Orders" at bounding box center [32, 293] width 65 height 10
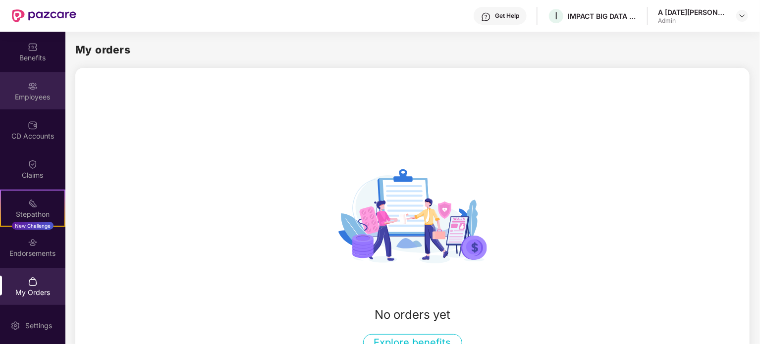
scroll to position [0, 0]
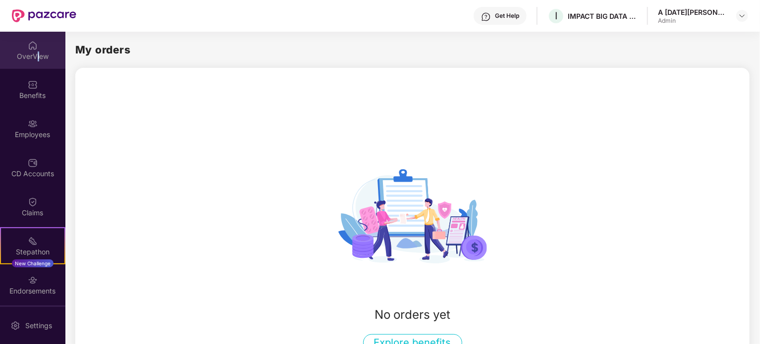
click at [36, 61] on div "OverView" at bounding box center [32, 50] width 65 height 37
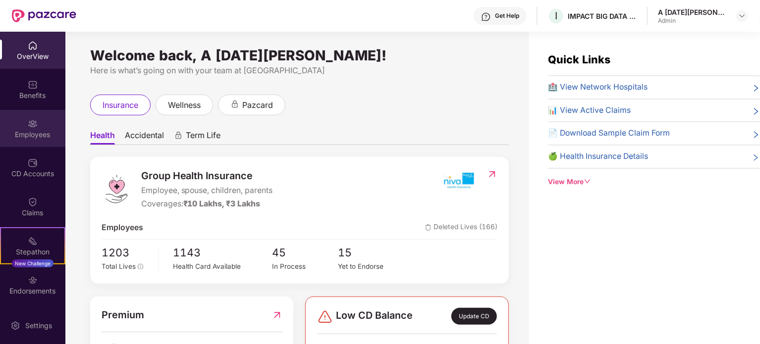
click at [26, 130] on div "Employees" at bounding box center [32, 135] width 65 height 10
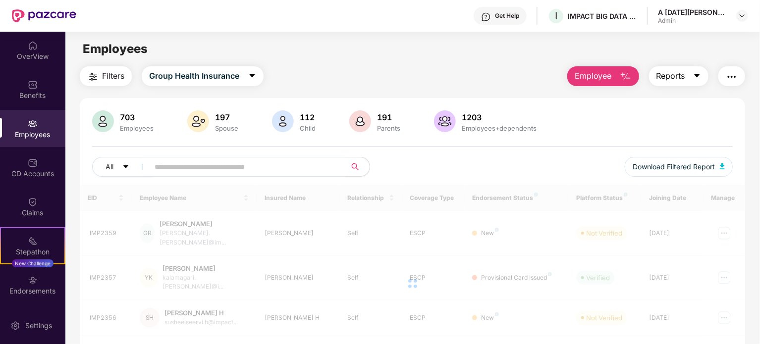
click at [683, 74] on span "Reports" at bounding box center [670, 76] width 29 height 12
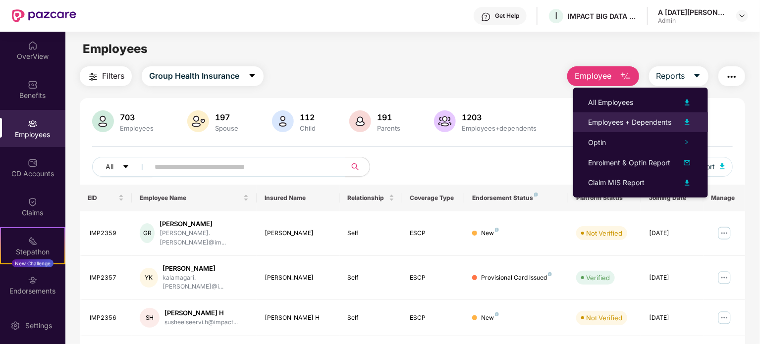
click at [643, 121] on div "Employees + Dependents" at bounding box center [629, 122] width 83 height 11
